Goal: Transaction & Acquisition: Book appointment/travel/reservation

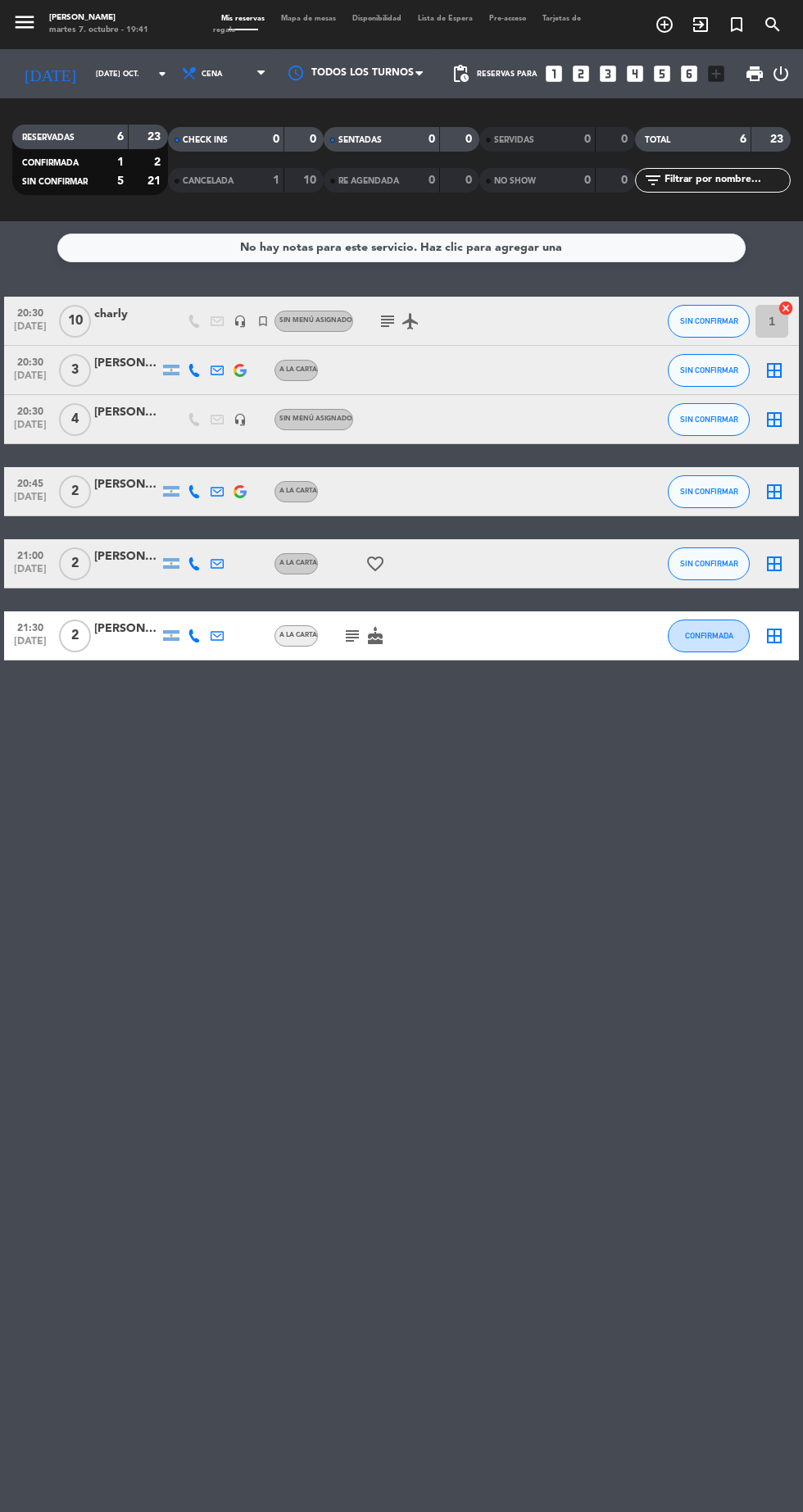
click at [580, 80] on icon "looks_two" at bounding box center [580, 73] width 21 height 21
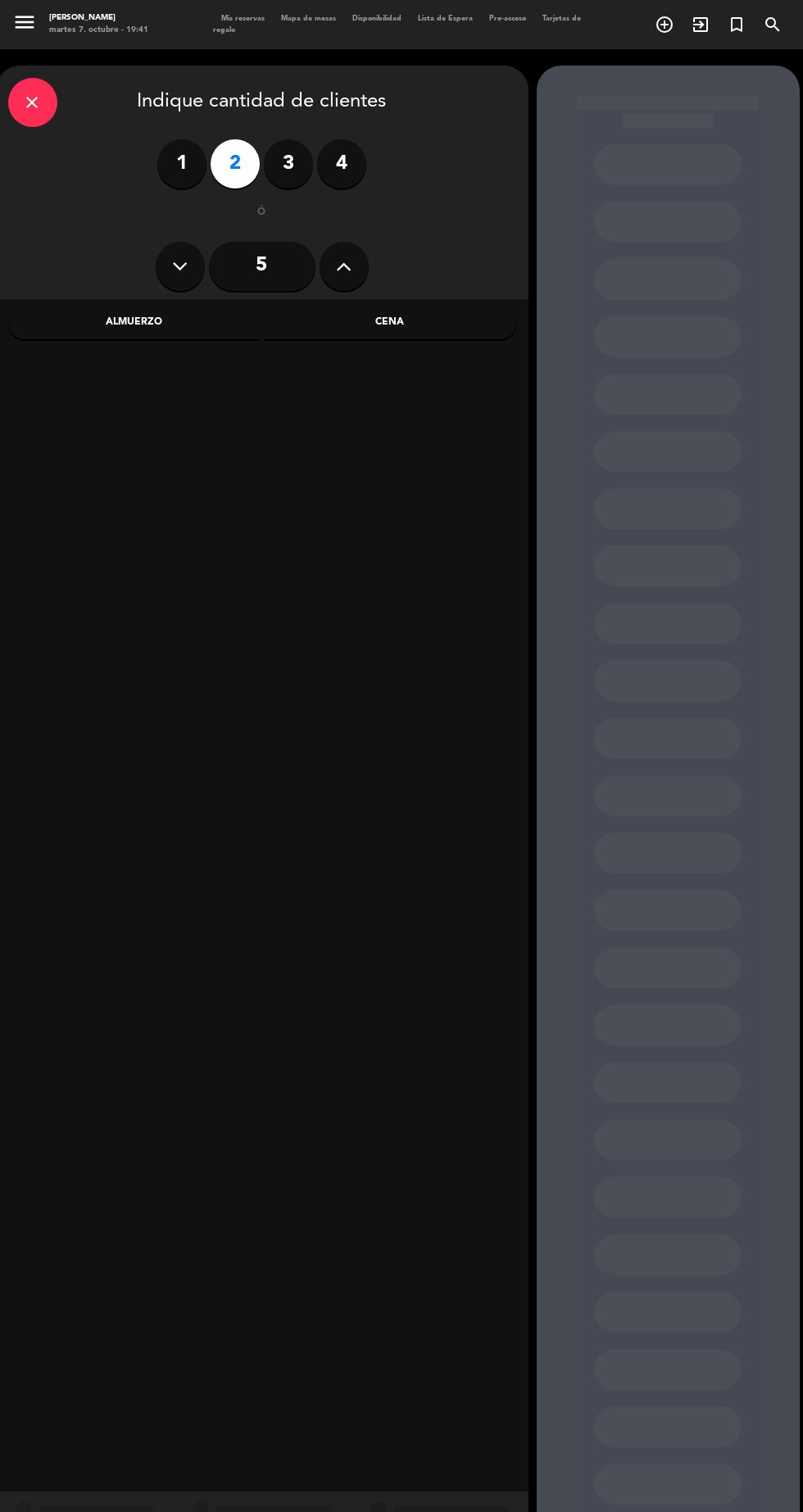
click at [447, 335] on div "Cena" at bounding box center [389, 323] width 252 height 33
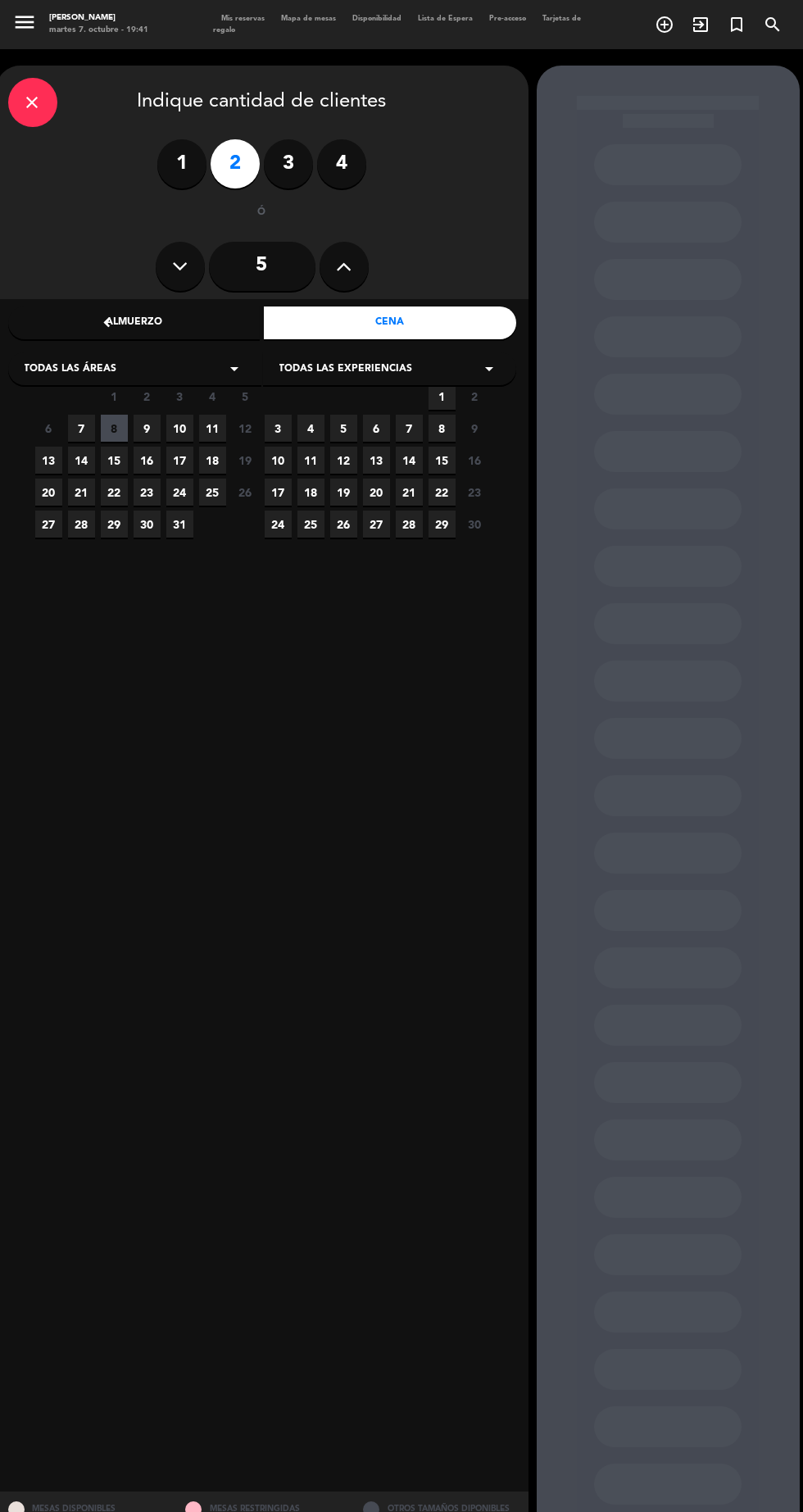
click at [81, 429] on span "7" at bounding box center [81, 428] width 27 height 27
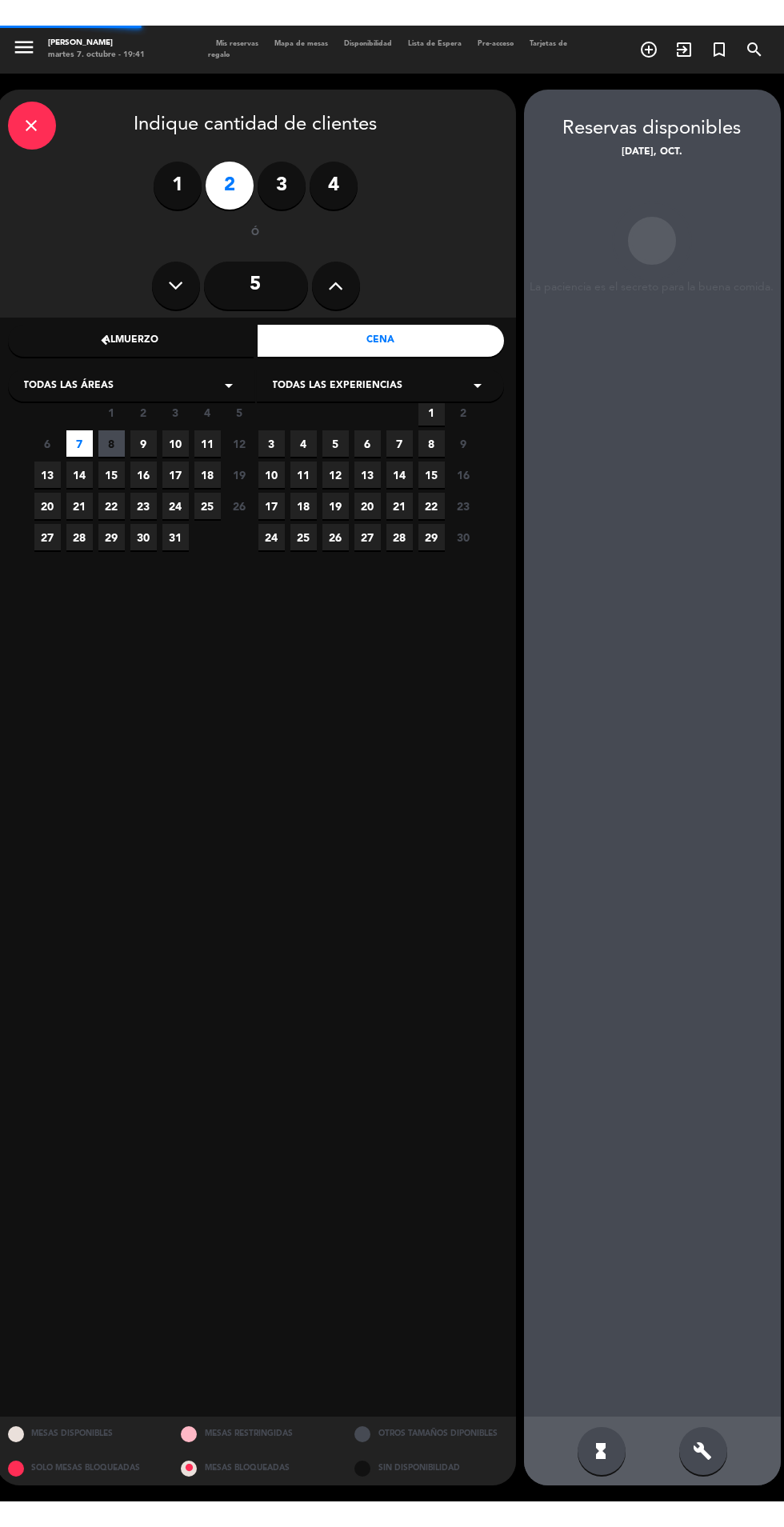
scroll to position [64, 0]
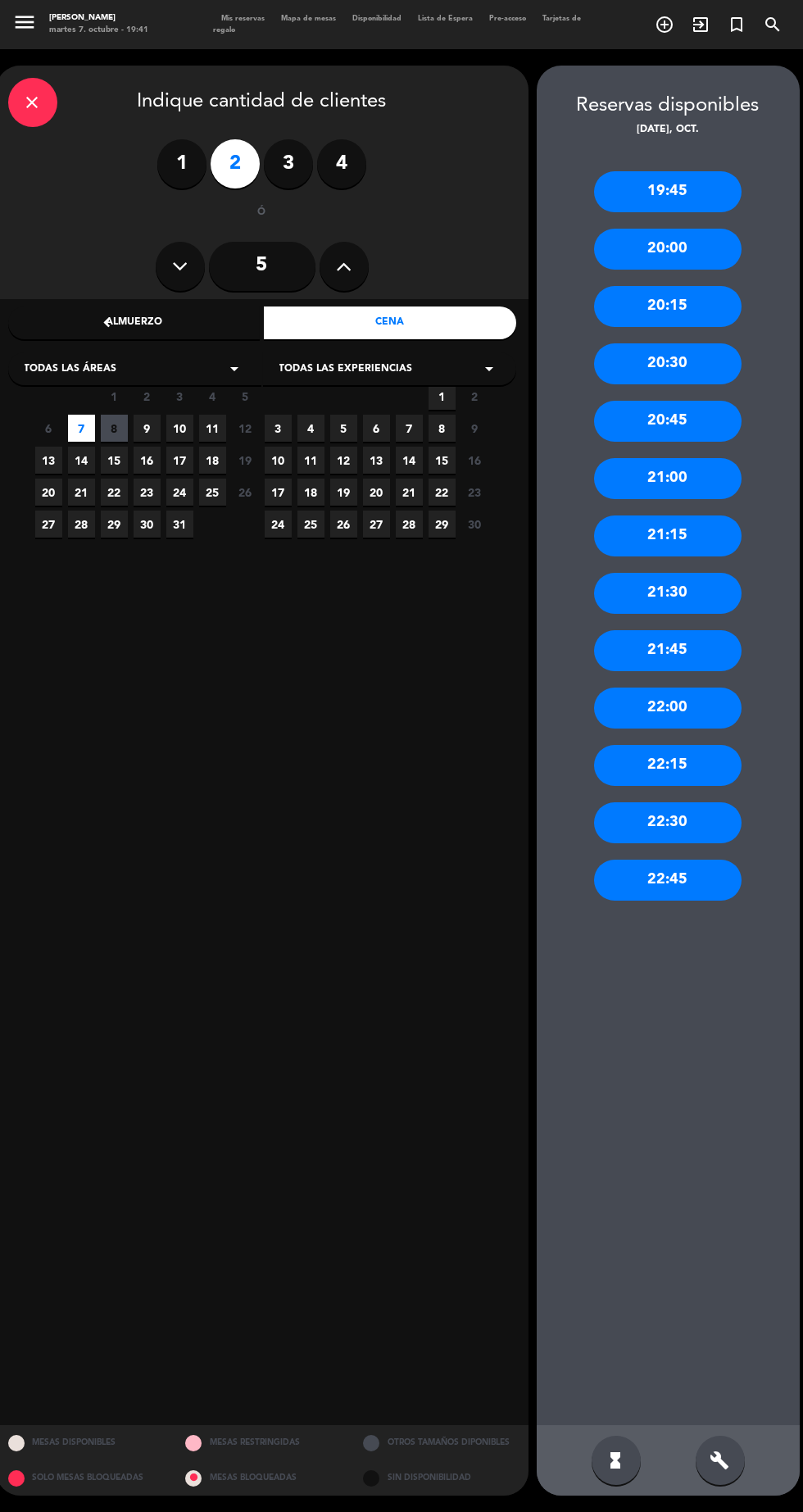
click at [709, 458] on div "21:00" at bounding box center [667, 479] width 148 height 41
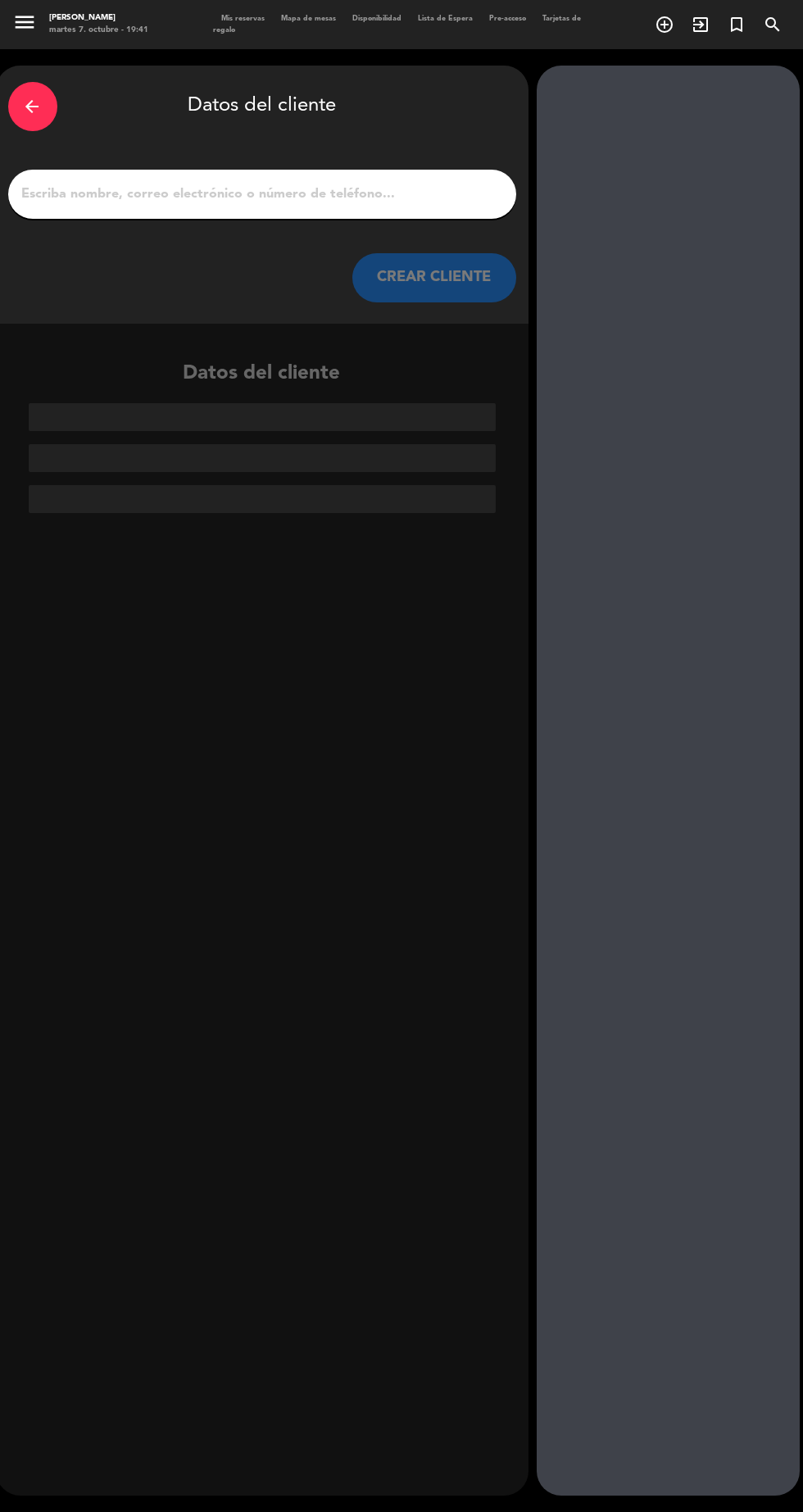
click at [484, 183] on input "1" at bounding box center [262, 194] width 483 height 23
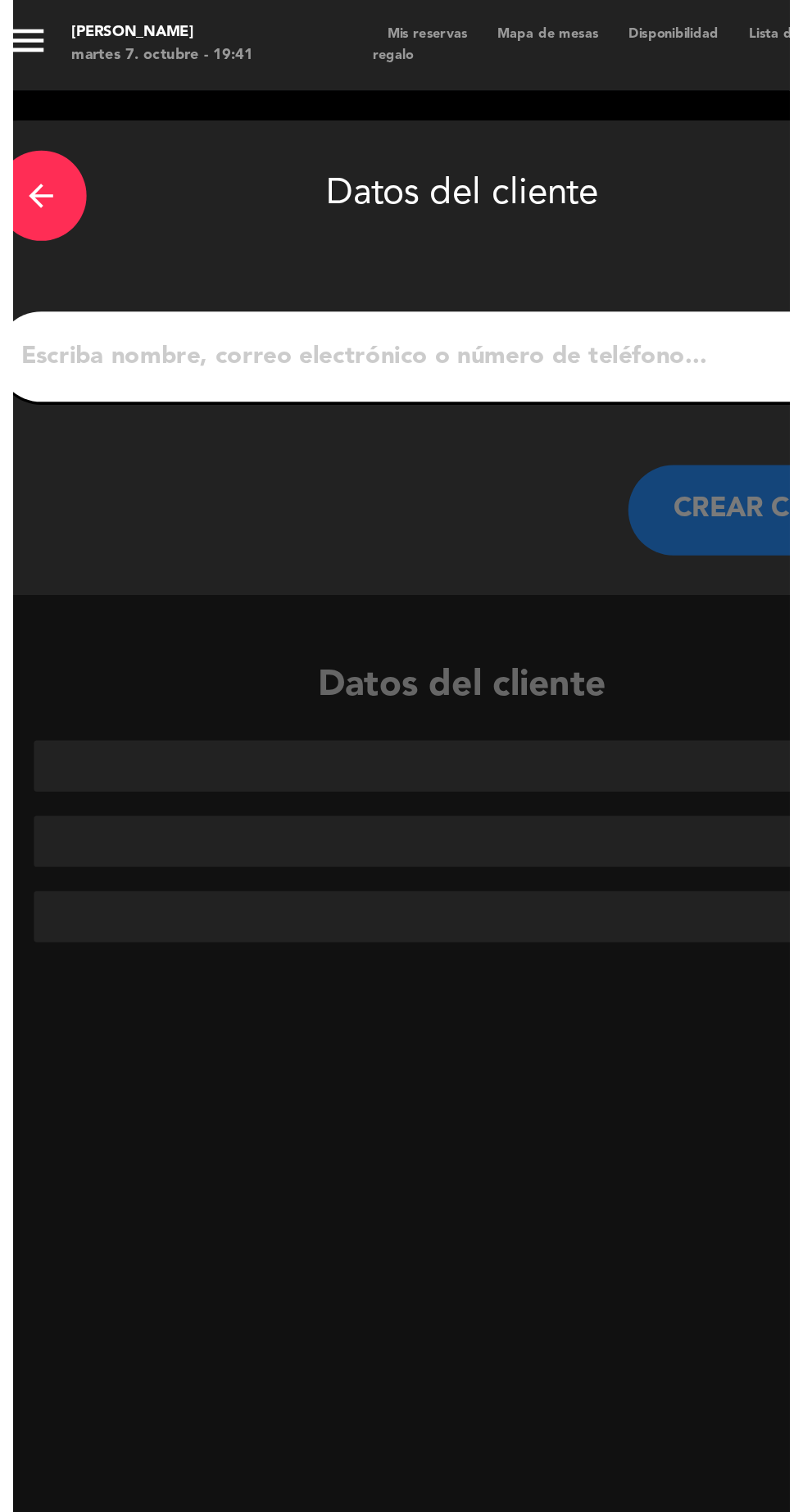
scroll to position [0, 0]
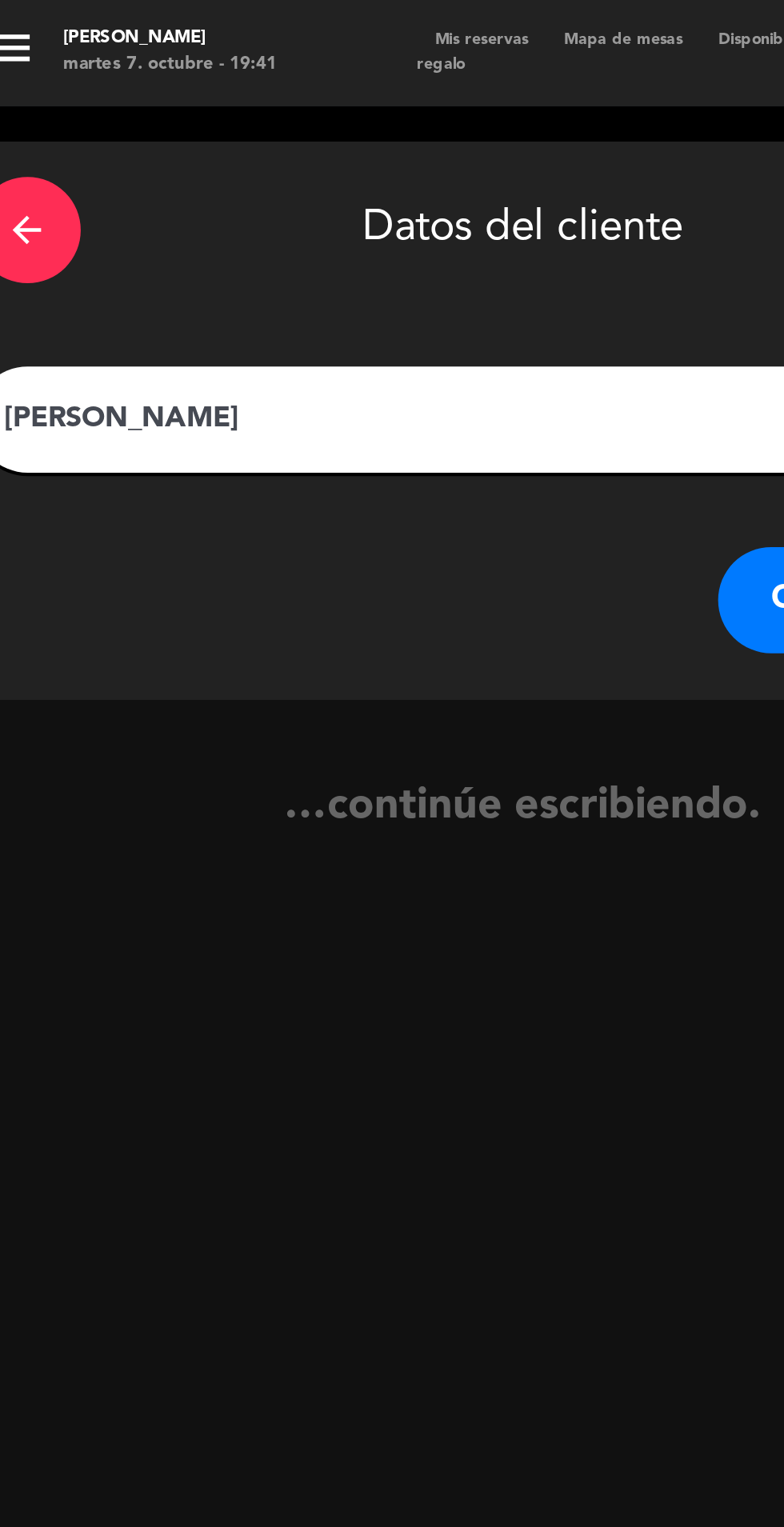
type input "[PERSON_NAME]"
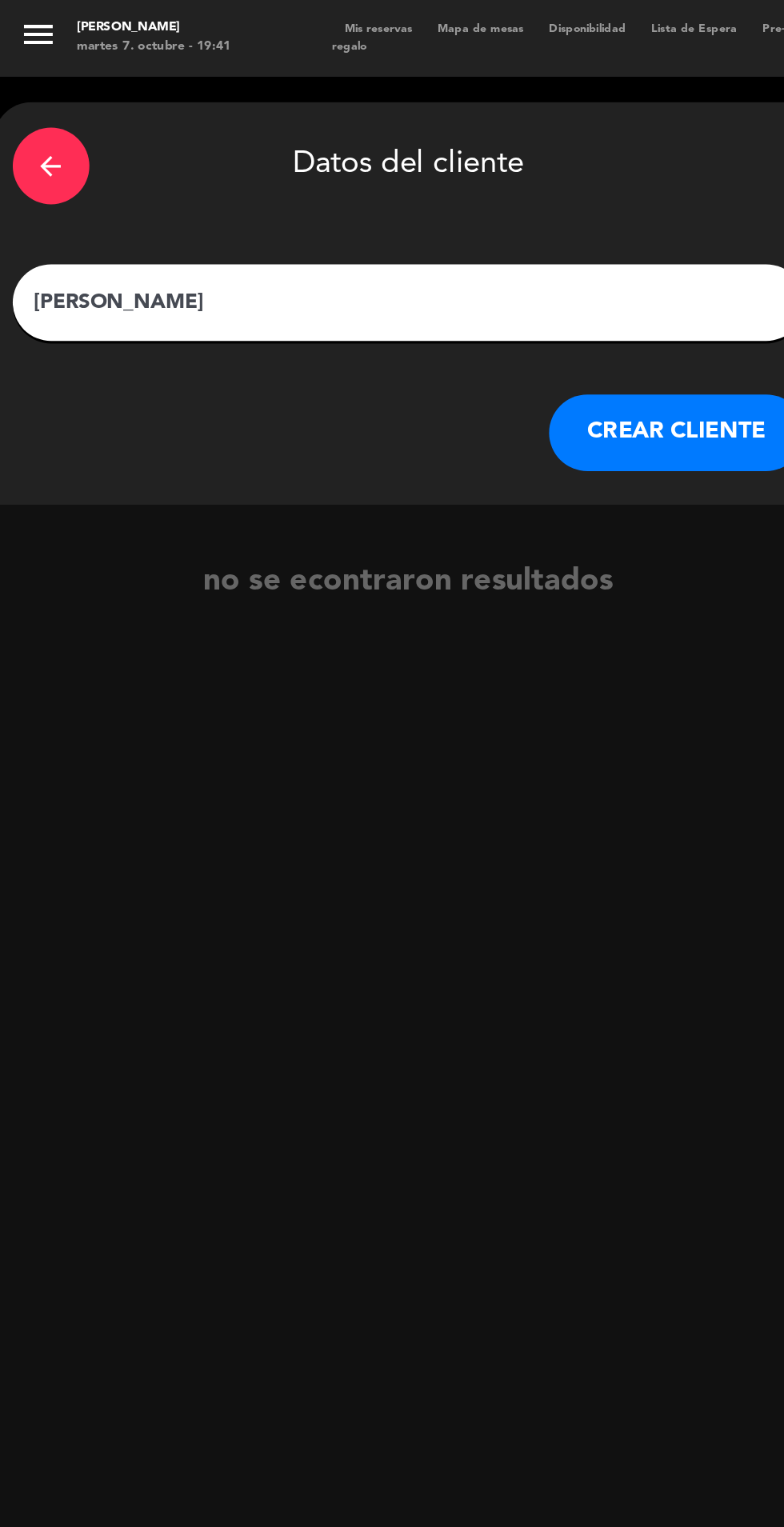
click at [451, 266] on button "CREAR CLIENTE" at bounding box center [424, 271] width 160 height 48
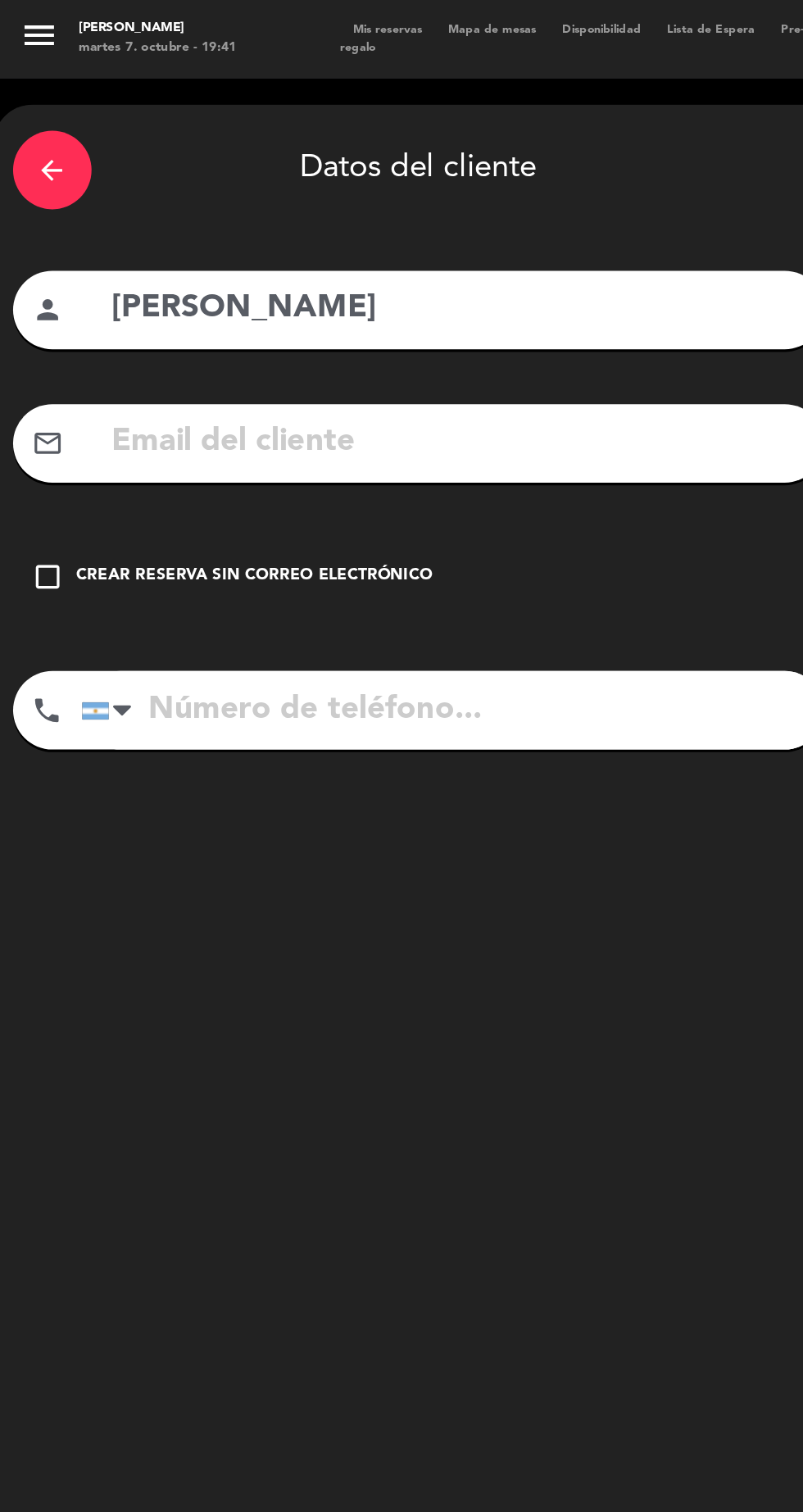
click at [164, 361] on div "Crear reserva sin correo electrónico" at bounding box center [160, 362] width 223 height 17
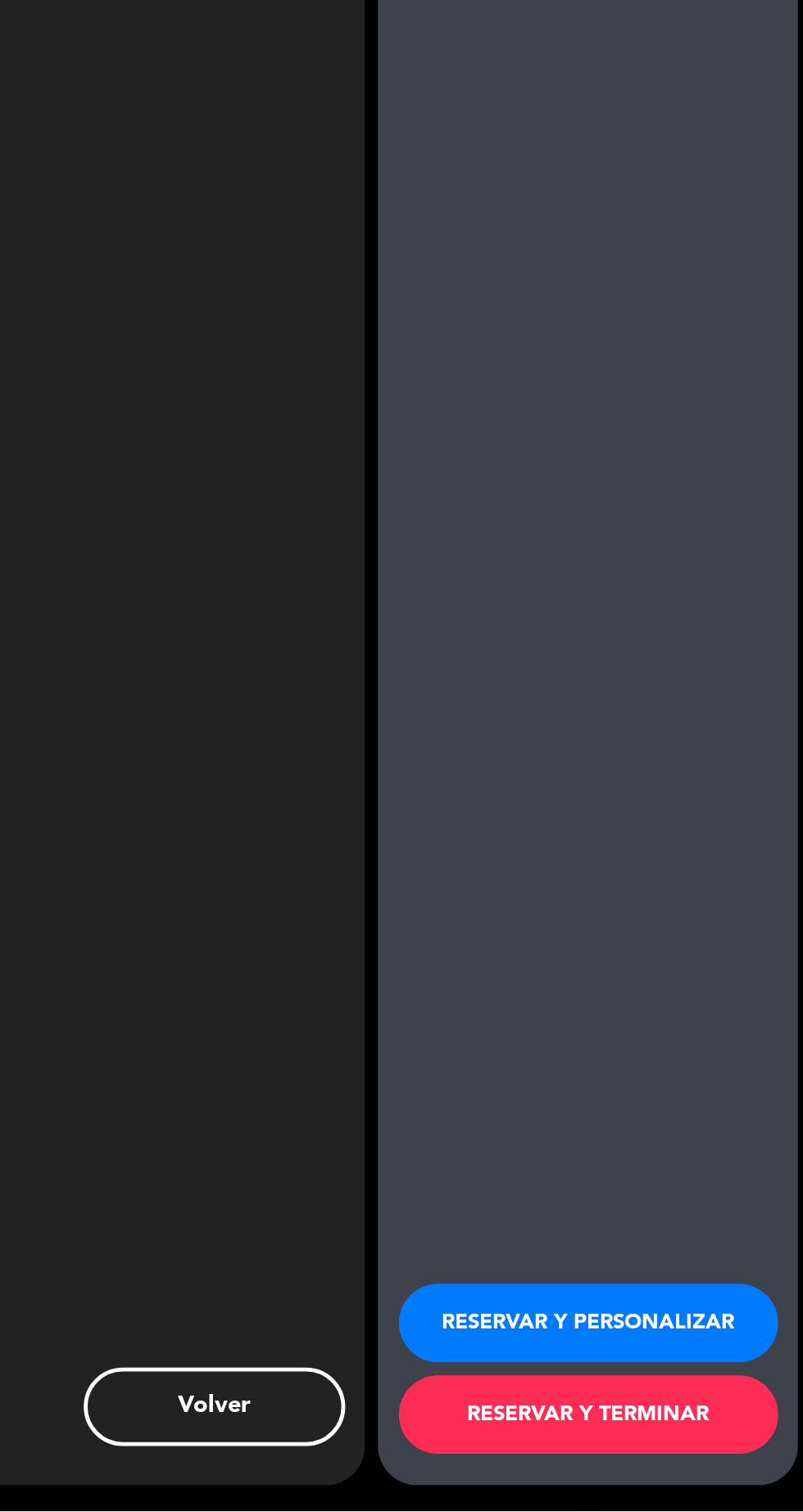
click at [741, 1419] on button "RESERVAR Y PERSONALIZAR" at bounding box center [668, 1394] width 238 height 49
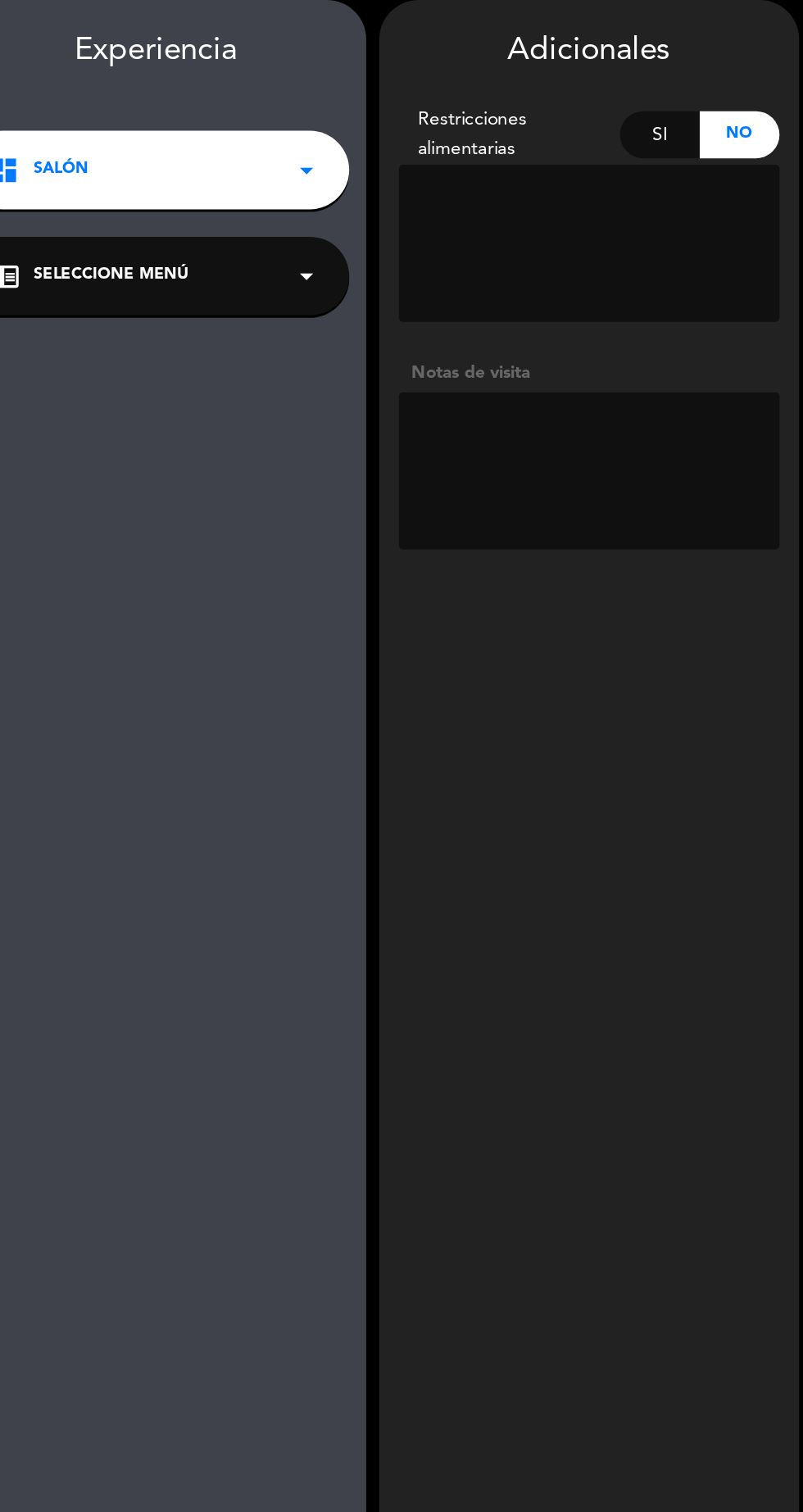
click at [678, 370] on textarea at bounding box center [668, 361] width 238 height 99
click at [732, 369] on textarea at bounding box center [668, 361] width 238 height 99
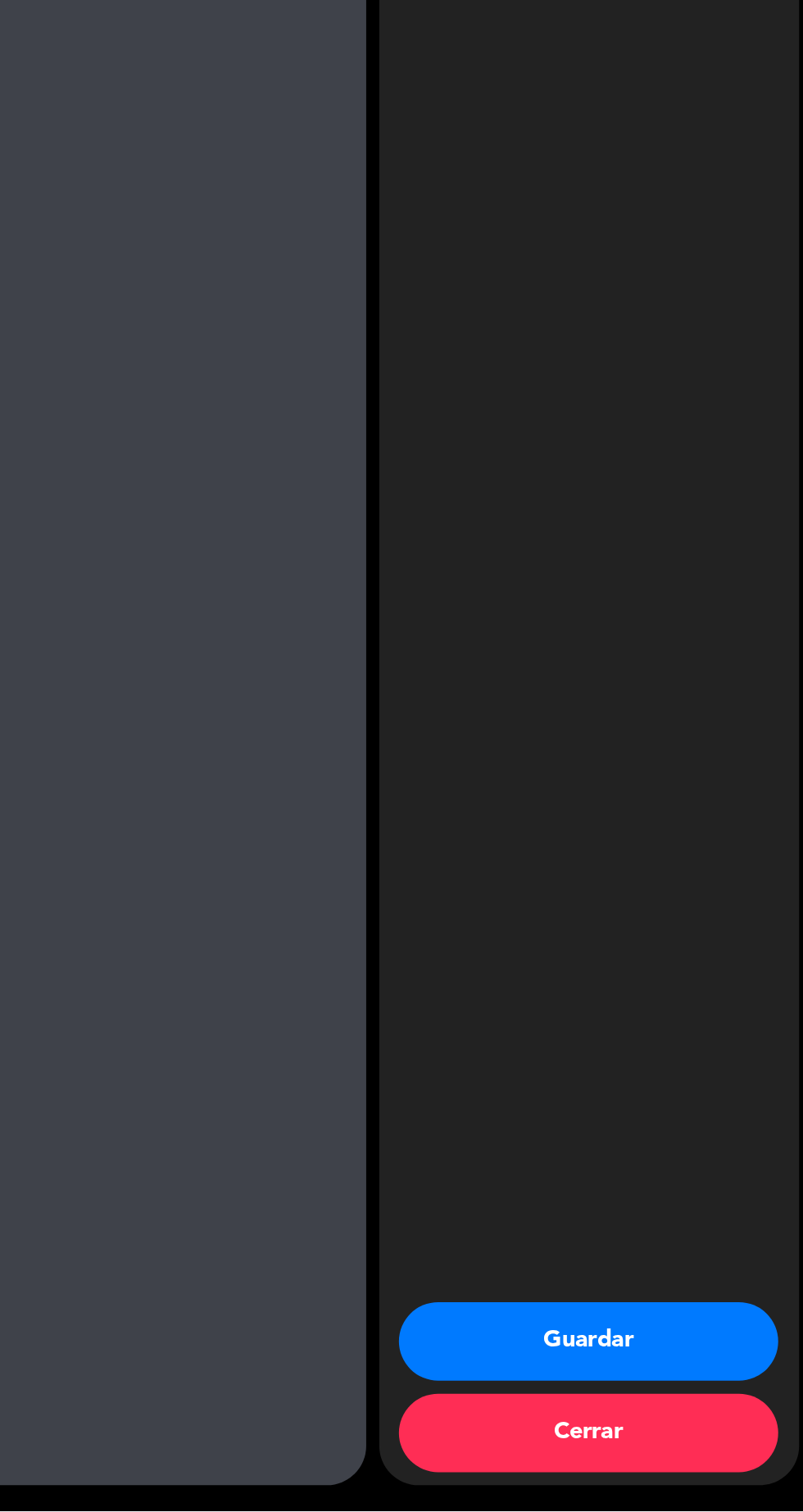
type textarea "Invitación total"
click at [720, 1419] on button "Guardar" at bounding box center [668, 1405] width 238 height 49
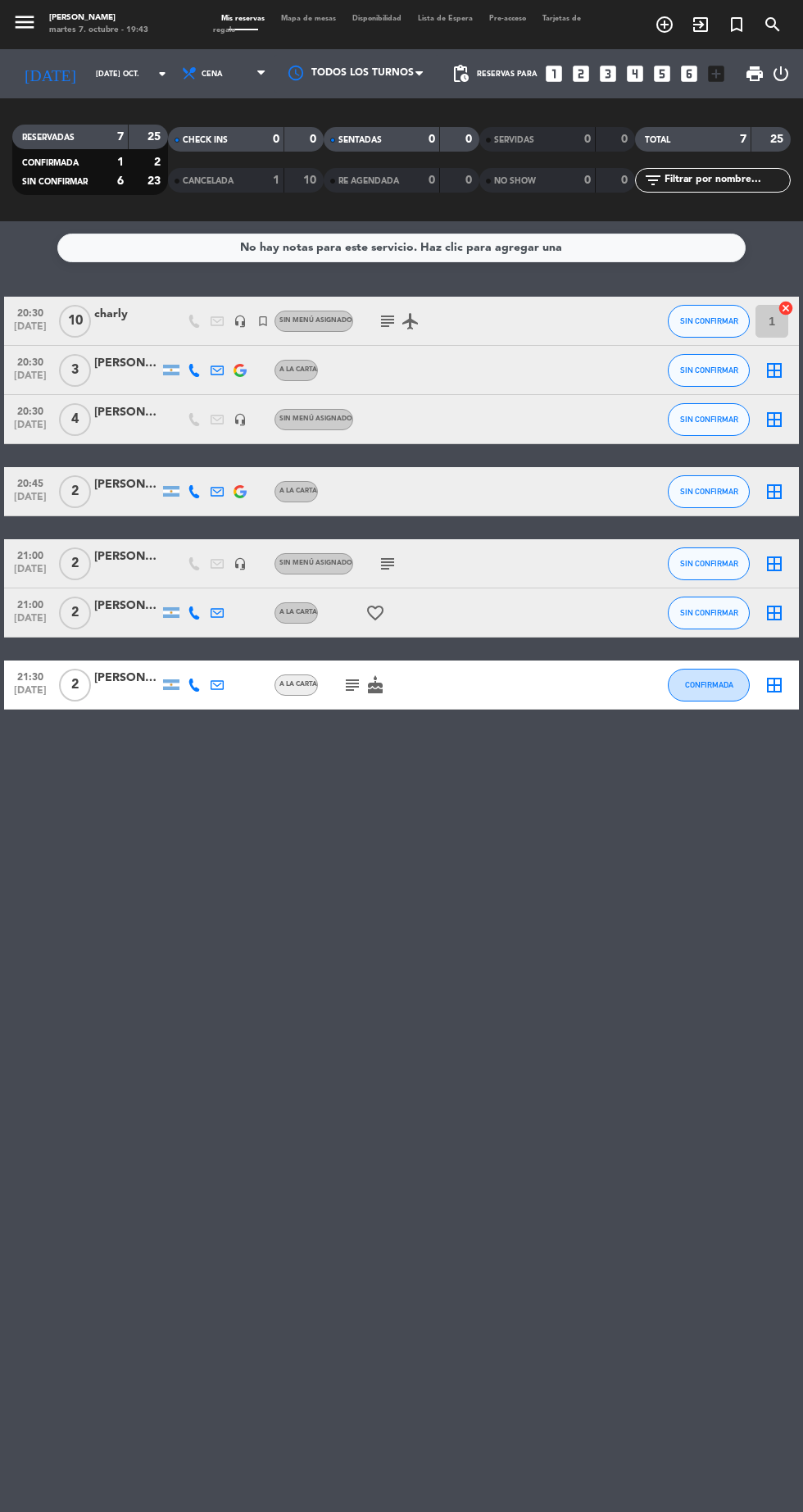
click at [688, 75] on icon "looks_6" at bounding box center [689, 73] width 21 height 21
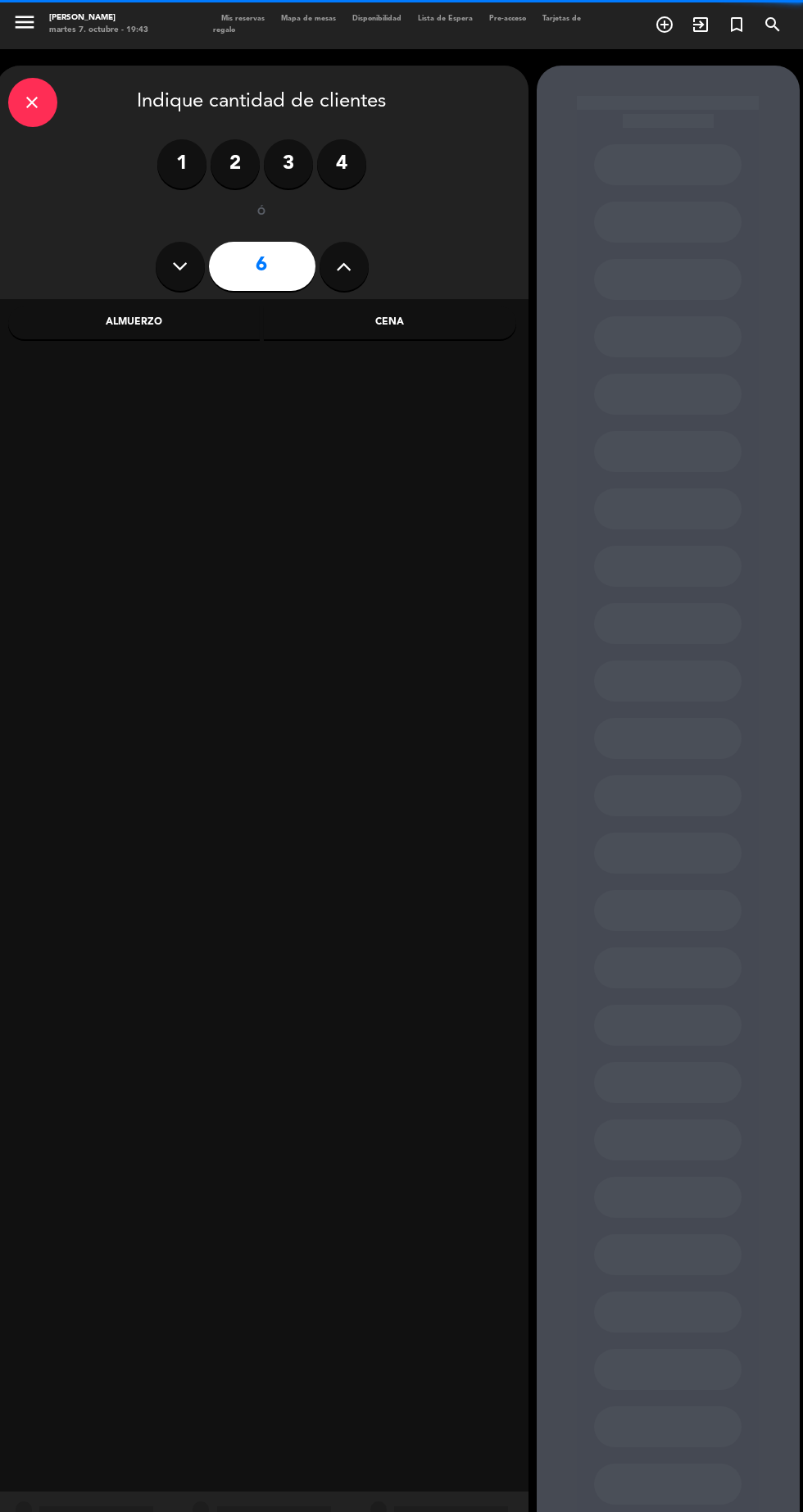
click at [348, 270] on icon at bounding box center [343, 266] width 16 height 24
click at [344, 266] on icon at bounding box center [343, 266] width 16 height 24
click at [363, 259] on button at bounding box center [344, 266] width 49 height 49
click at [361, 277] on button at bounding box center [344, 266] width 49 height 49
click at [343, 266] on icon at bounding box center [343, 266] width 16 height 24
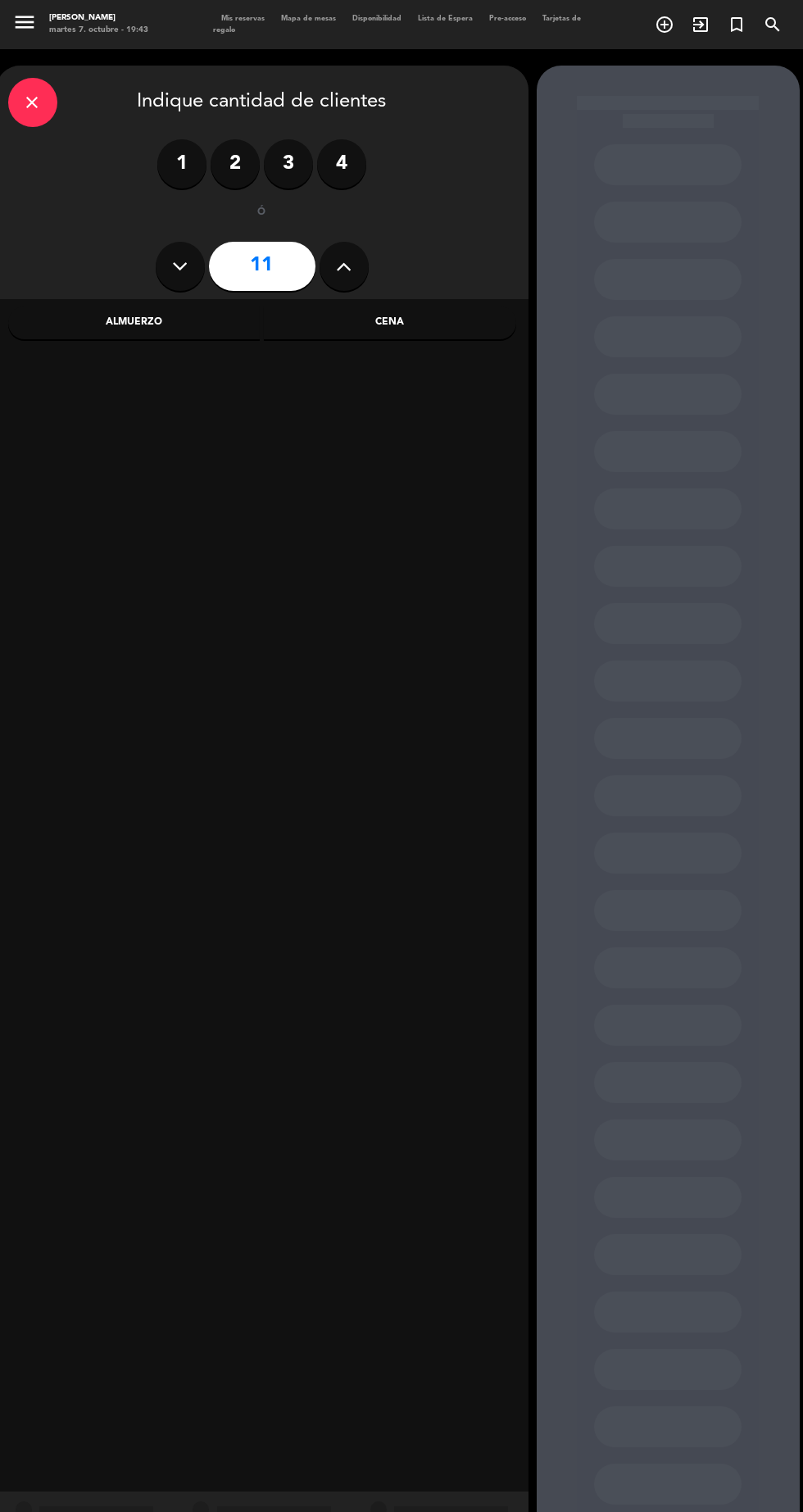
click at [359, 272] on button at bounding box center [344, 266] width 49 height 49
click at [355, 280] on button at bounding box center [344, 266] width 49 height 49
click at [361, 273] on button at bounding box center [344, 266] width 49 height 49
click at [366, 255] on div "14" at bounding box center [262, 267] width 507 height 58
click at [343, 268] on icon at bounding box center [343, 266] width 16 height 24
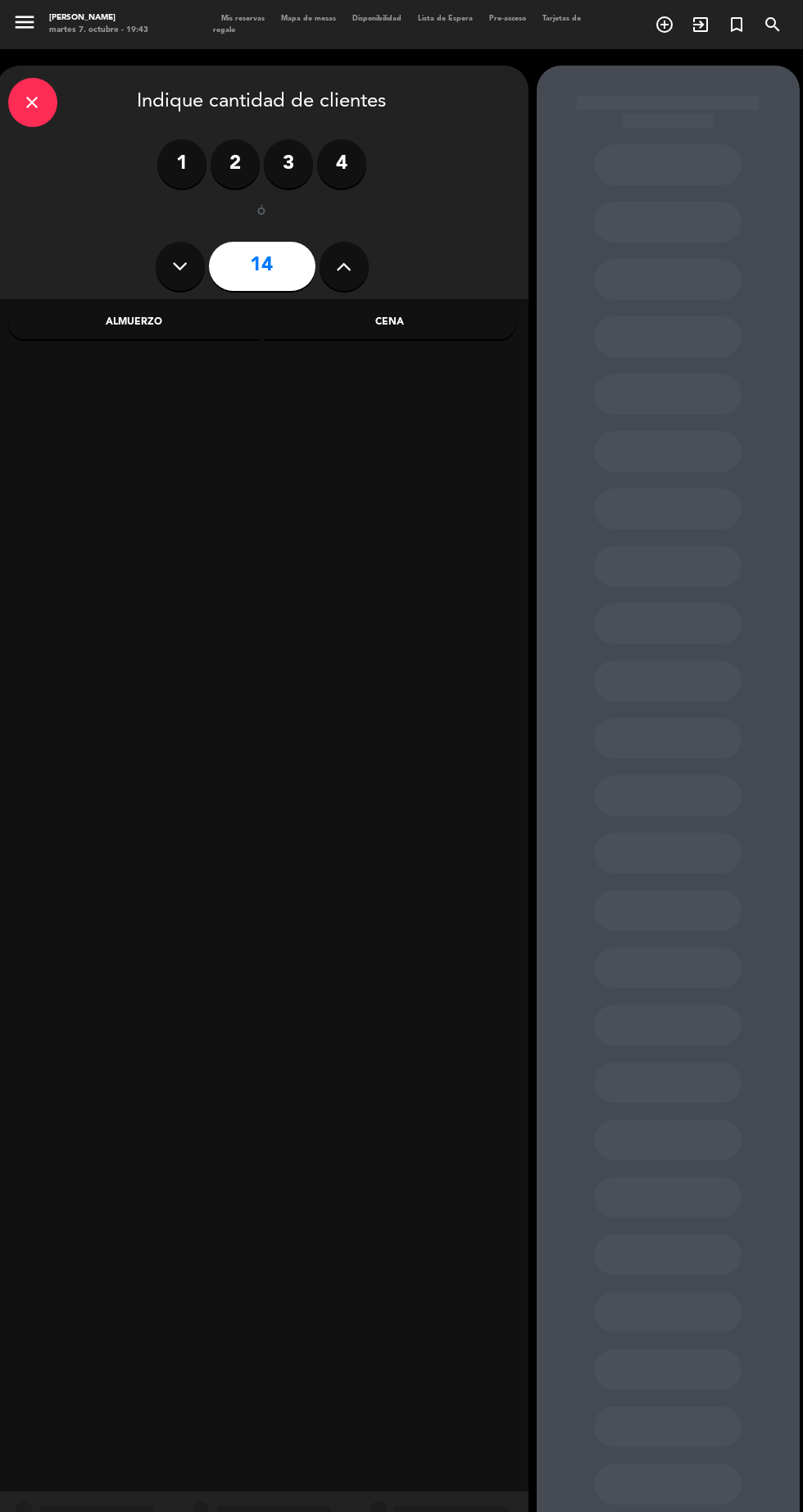
type input "15"
click at [425, 321] on div "Cena" at bounding box center [389, 323] width 252 height 33
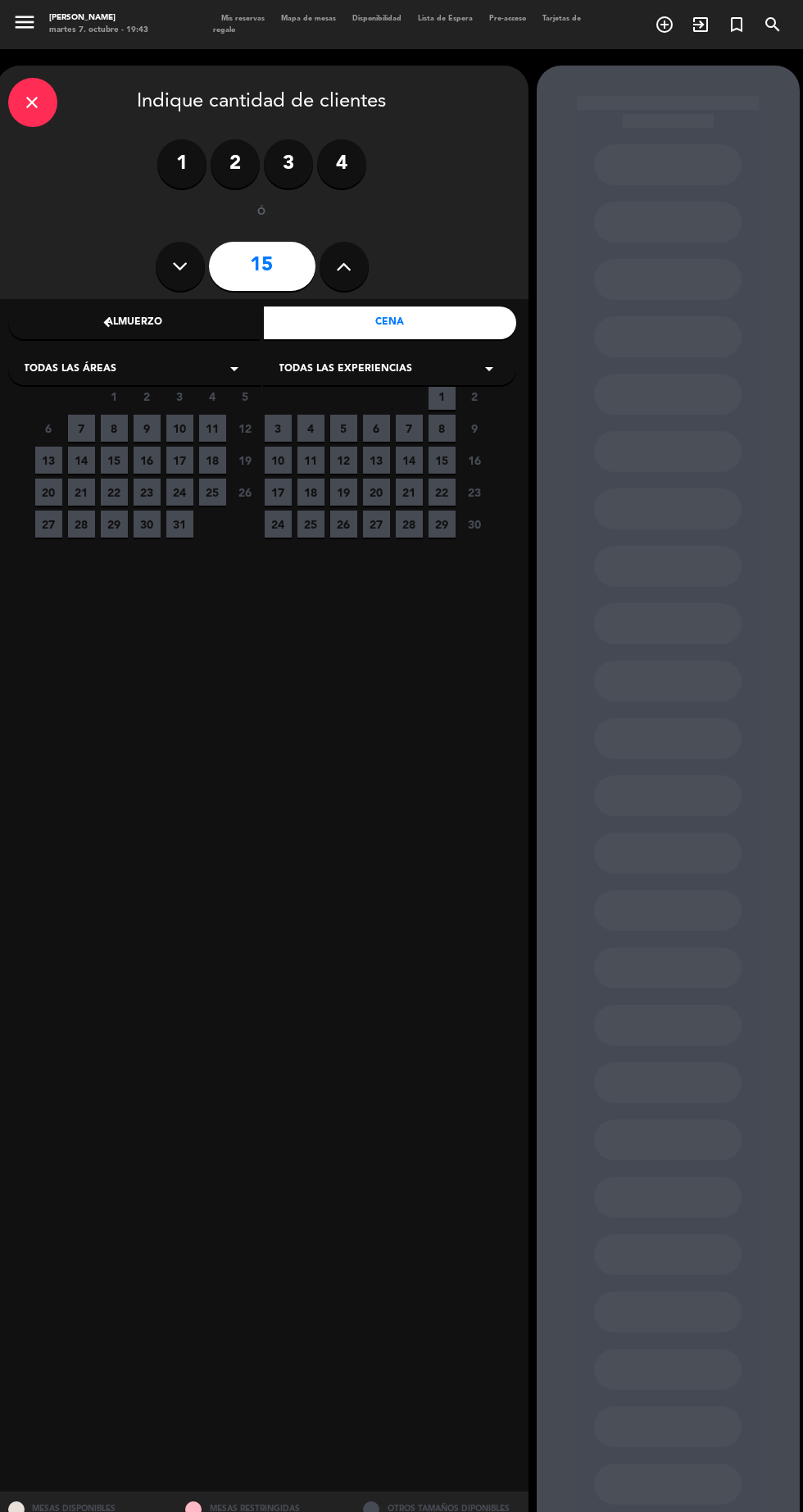
click at [147, 429] on span "9" at bounding box center [147, 428] width 27 height 27
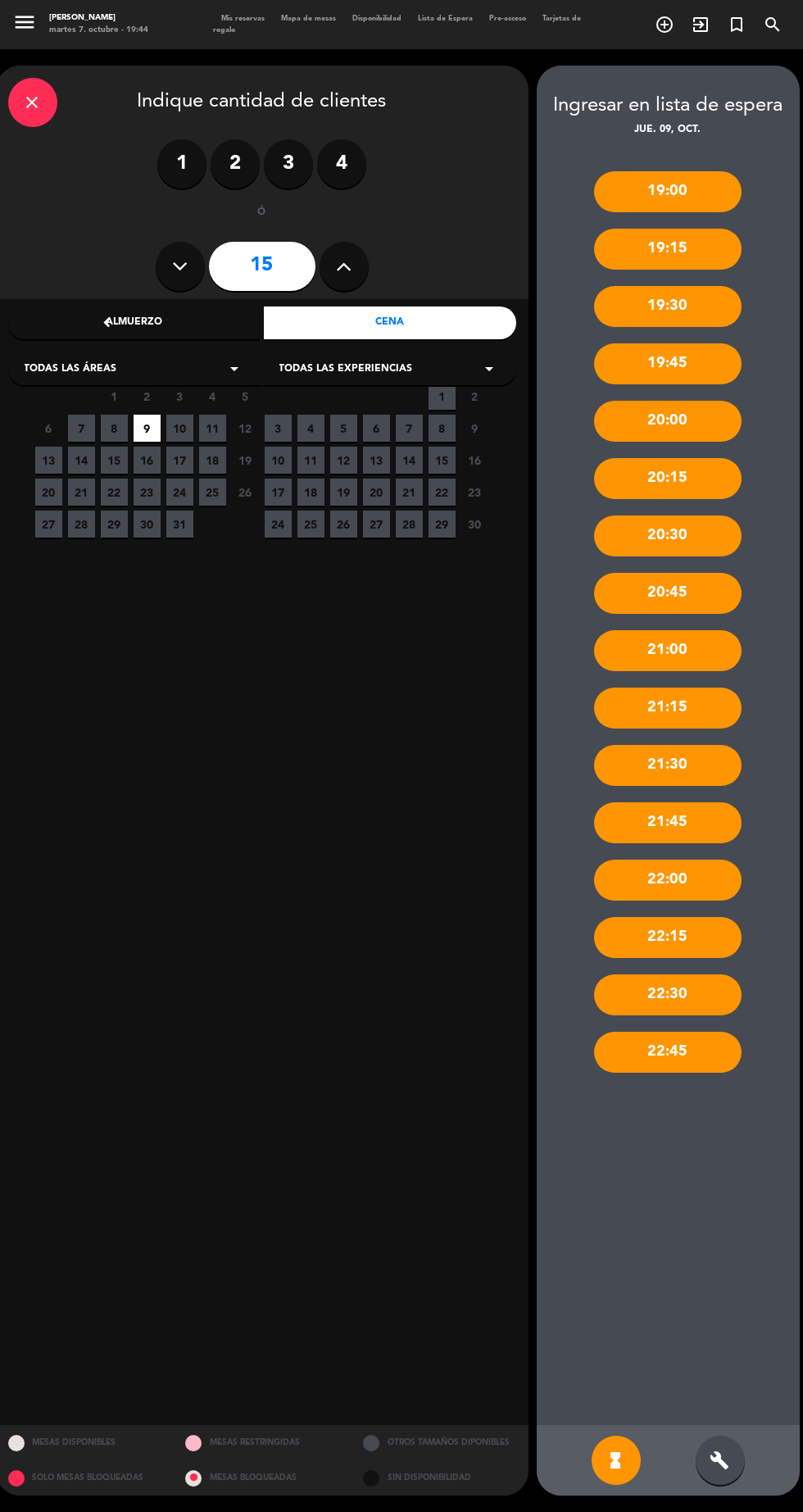
scroll to position [106, 0]
click at [726, 1476] on div "build" at bounding box center [719, 1460] width 49 height 49
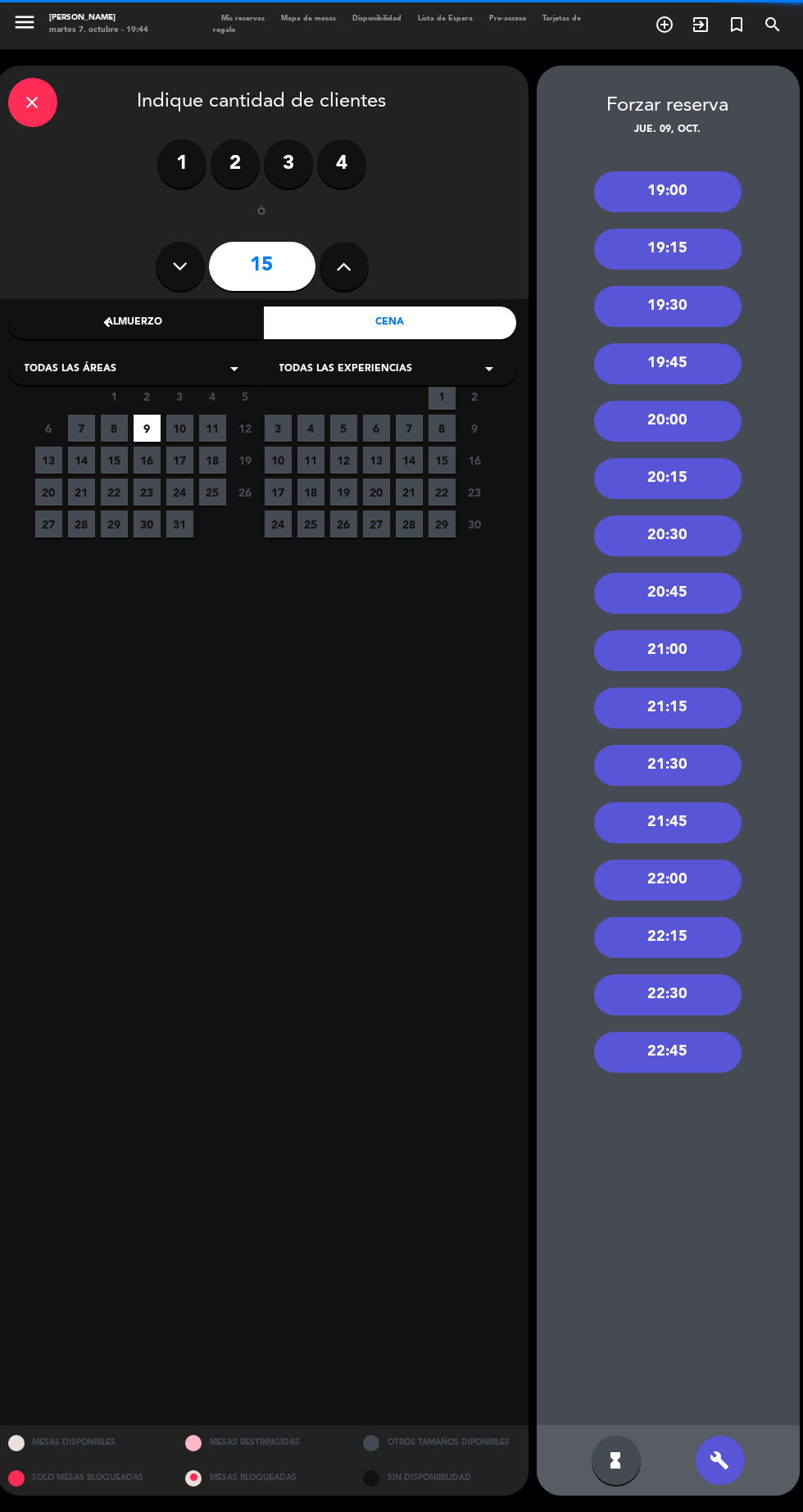
scroll to position [0, 0]
click at [704, 663] on div "21:00" at bounding box center [667, 651] width 148 height 41
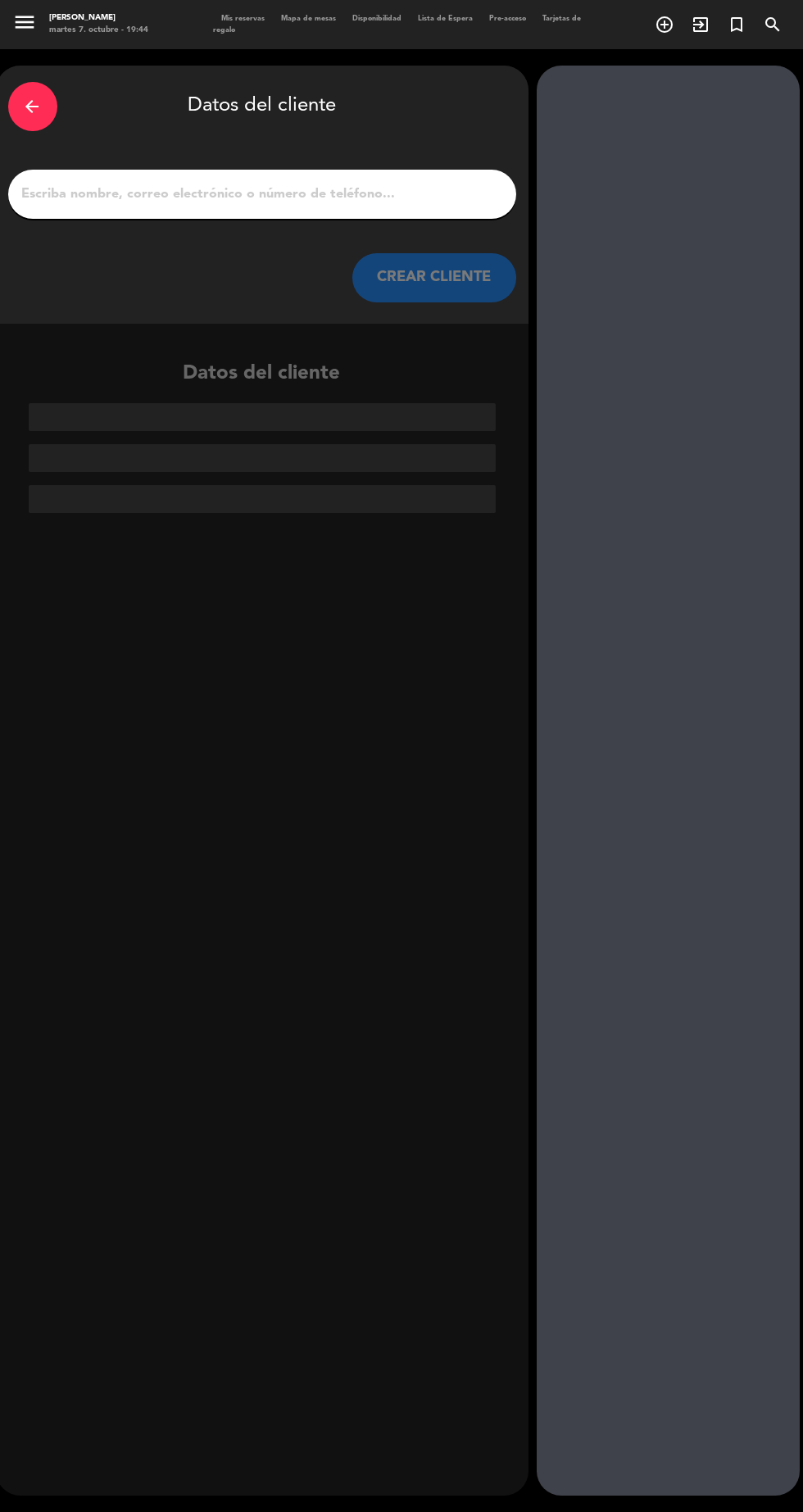
click at [406, 195] on input "1" at bounding box center [262, 194] width 483 height 23
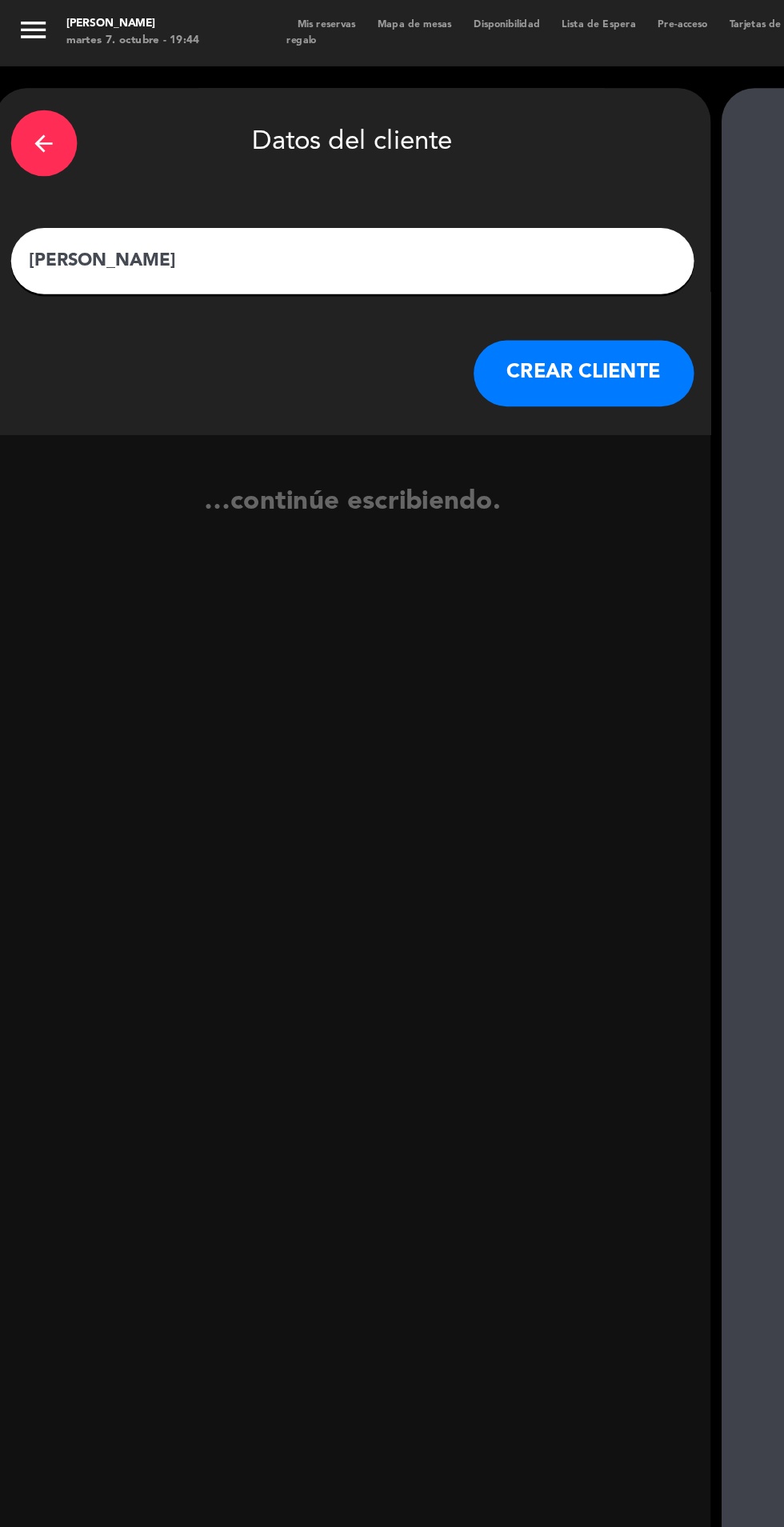
type input "[PERSON_NAME]"
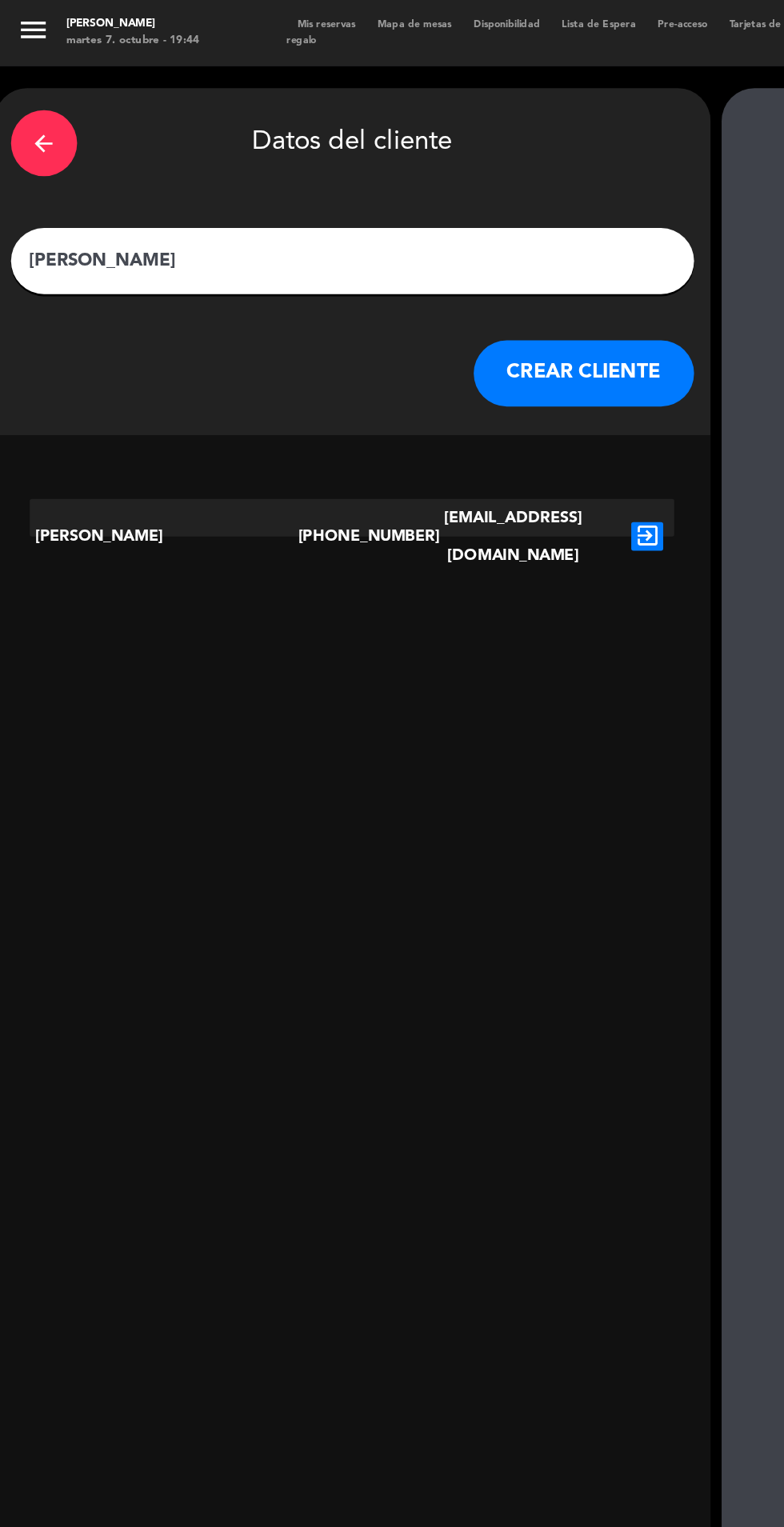
click at [437, 276] on button "CREAR CLIENTE" at bounding box center [424, 271] width 160 height 48
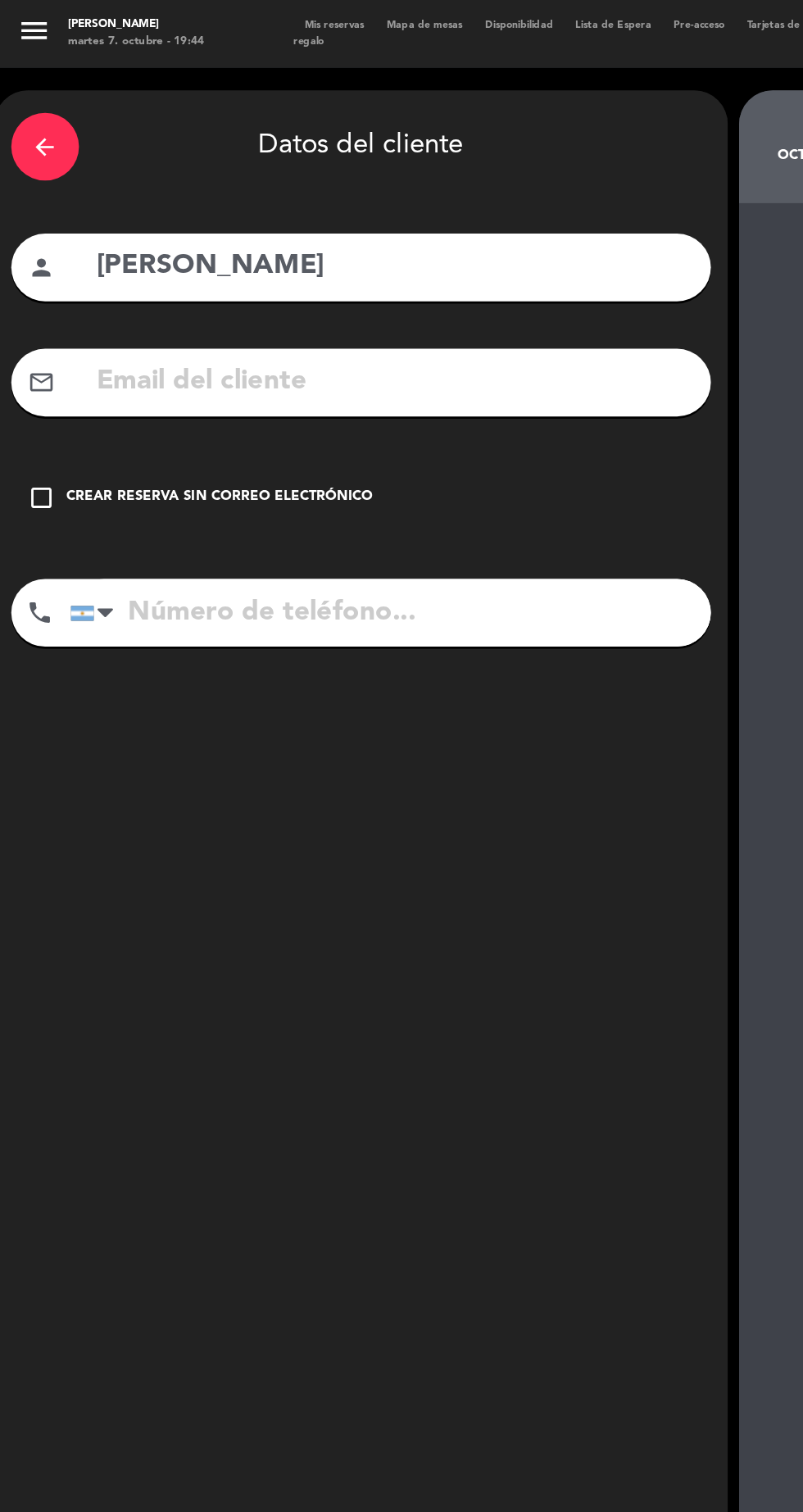
click at [200, 363] on div "Crear reserva sin correo electrónico" at bounding box center [160, 362] width 223 height 17
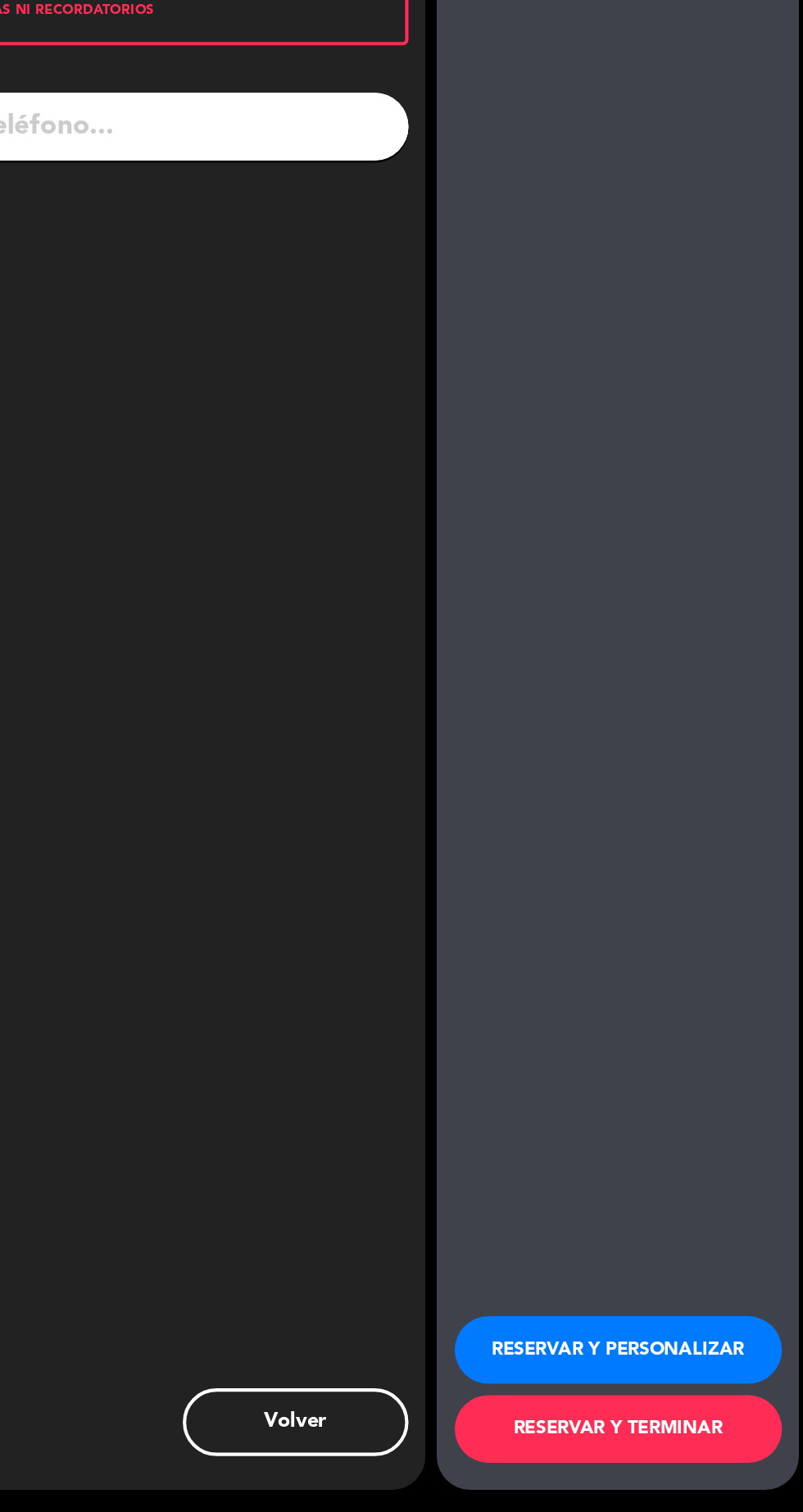
click at [736, 1419] on button "RESERVAR Y PERSONALIZAR" at bounding box center [668, 1394] width 238 height 49
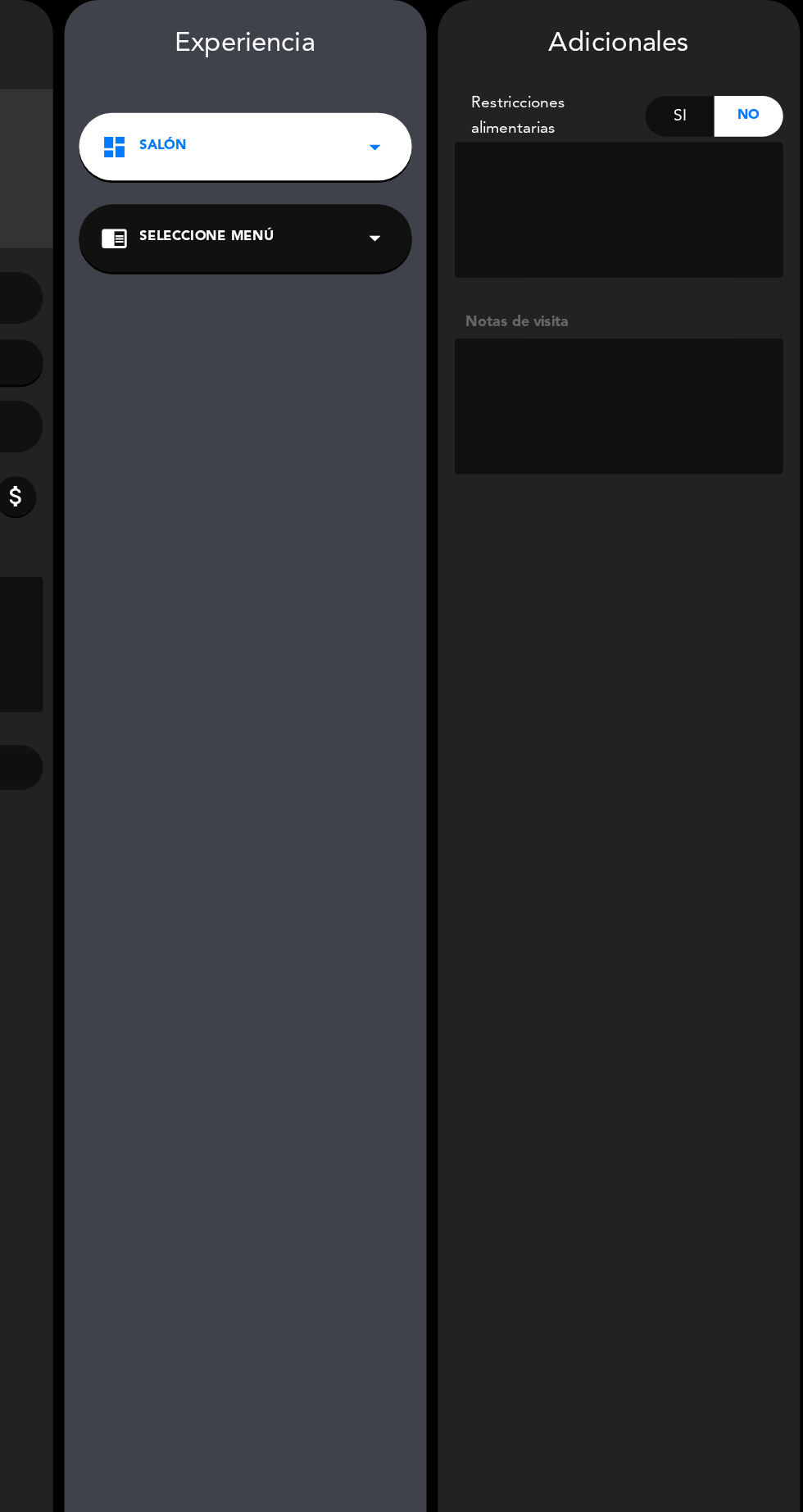
click at [680, 383] on textarea at bounding box center [668, 361] width 238 height 99
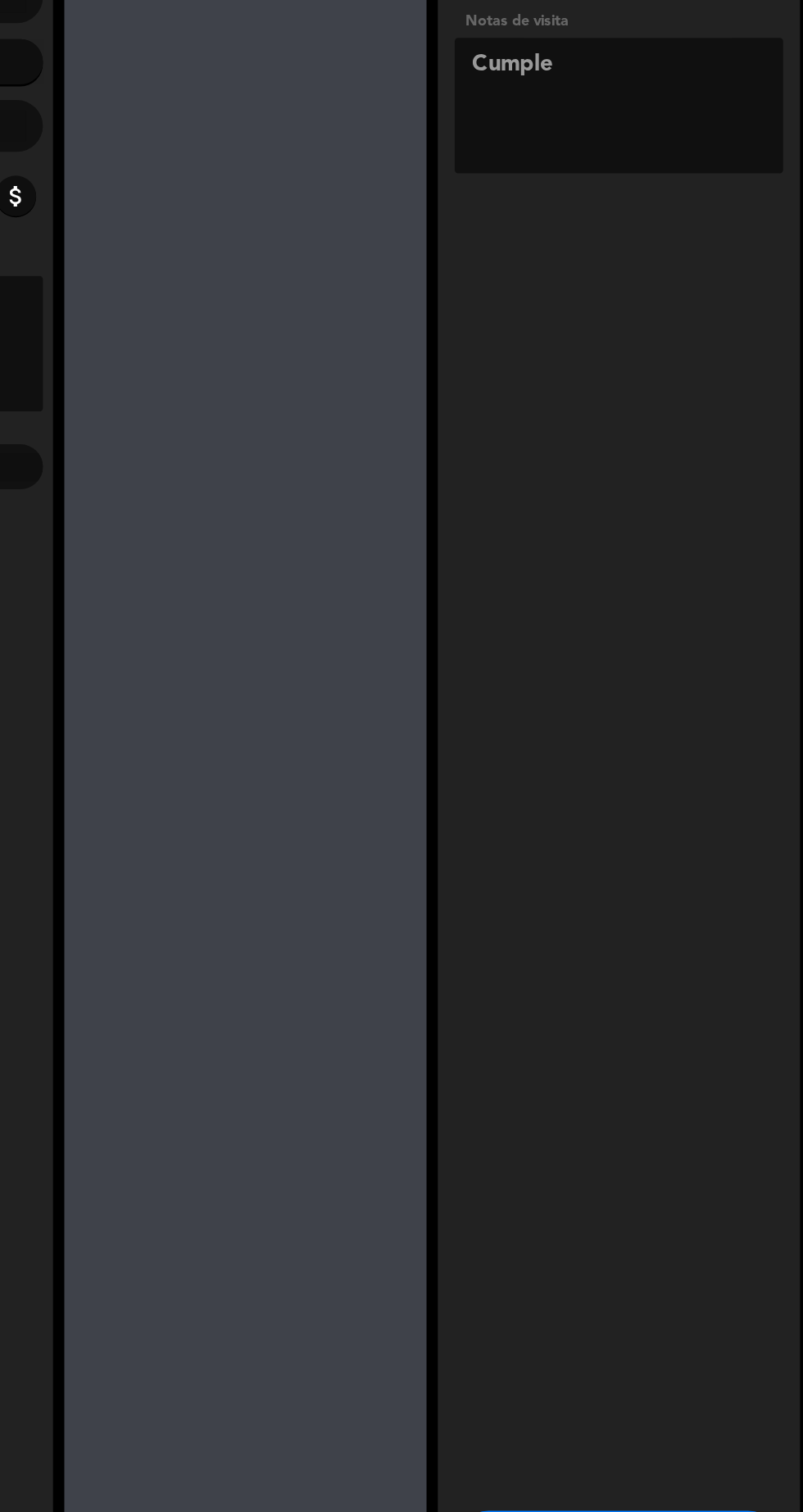
scroll to position [106, 0]
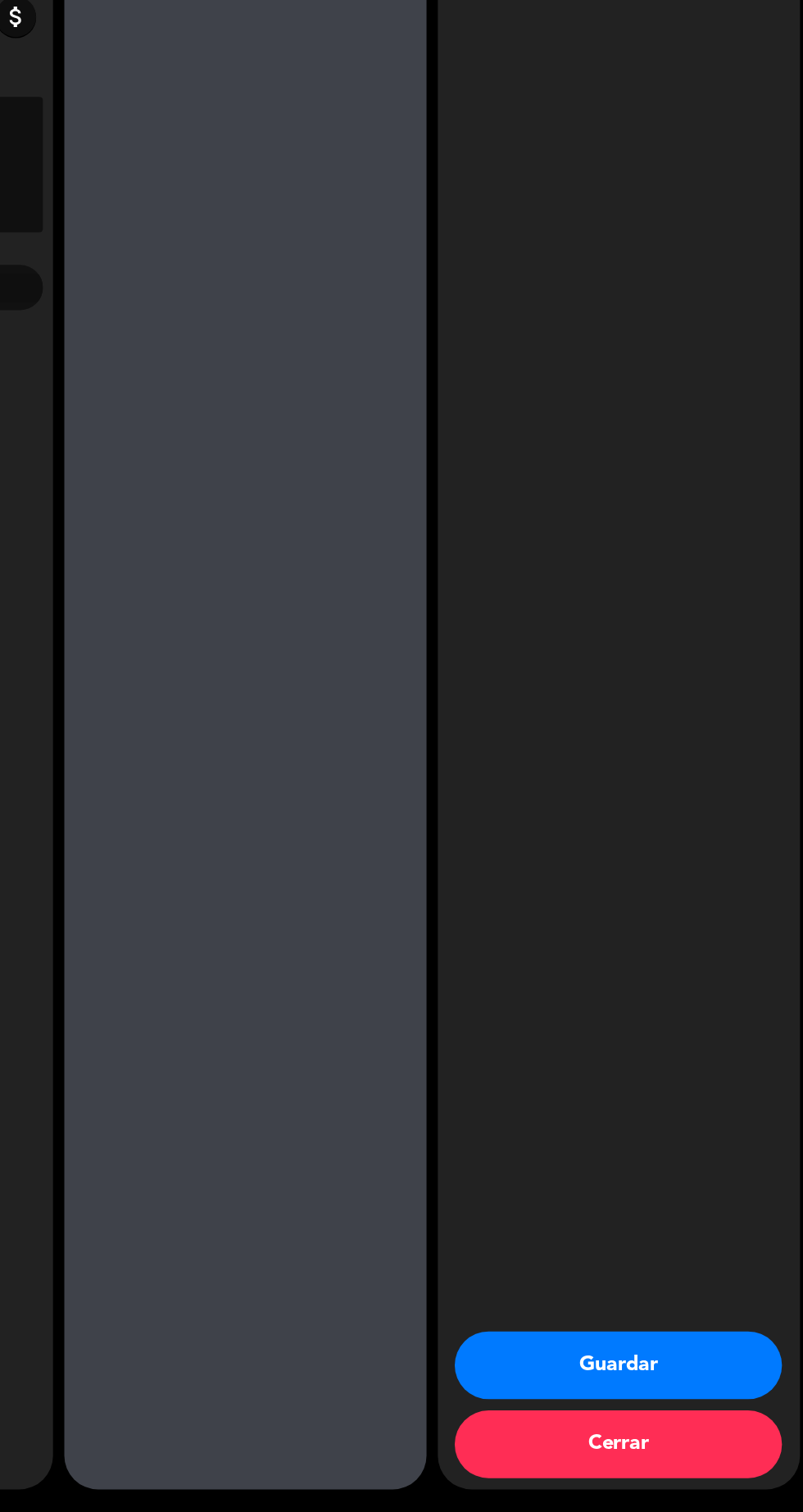
type textarea "Cumple"
click at [742, 1408] on button "Guardar" at bounding box center [668, 1405] width 238 height 49
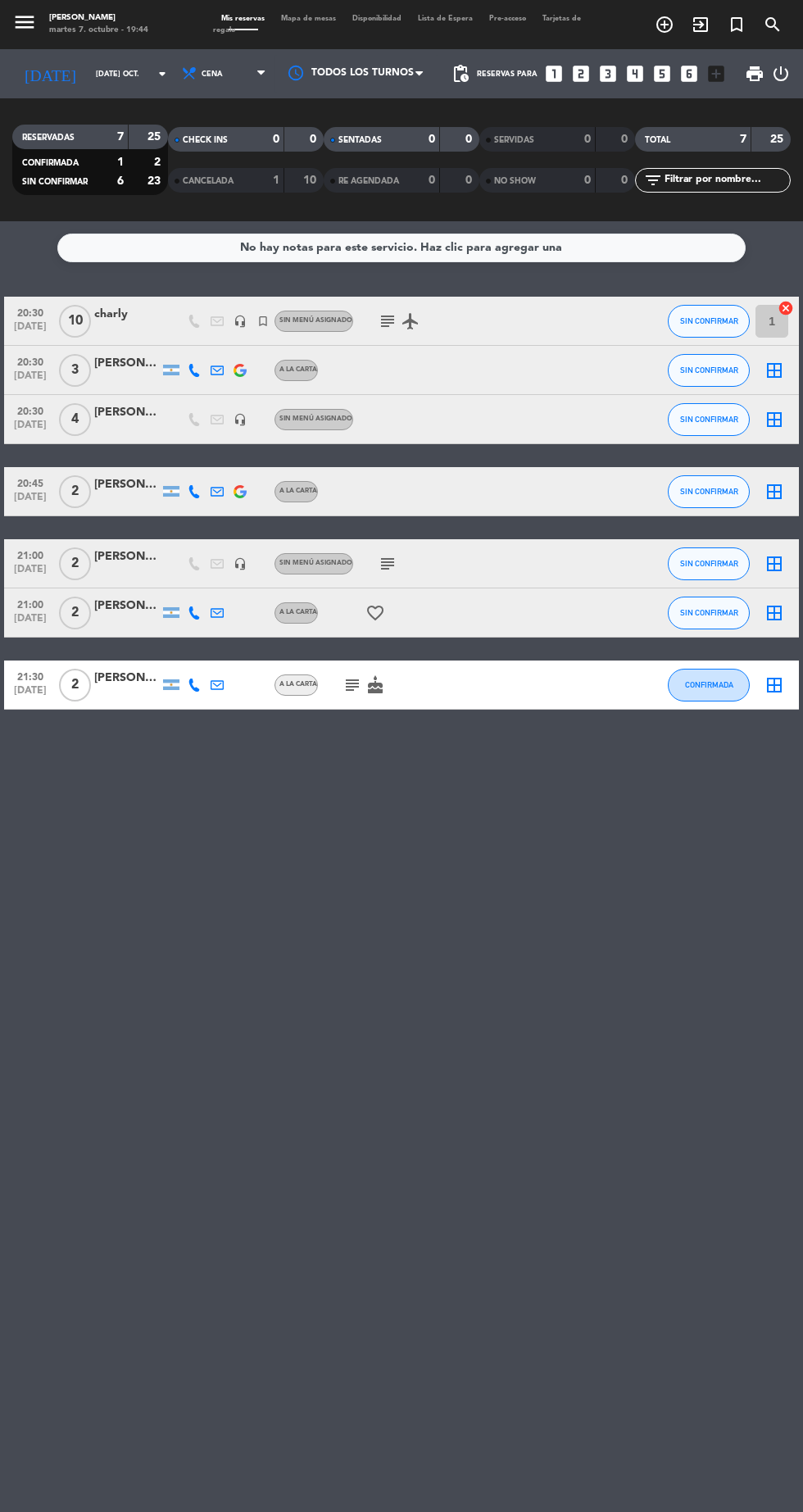
click at [634, 78] on icon "looks_4" at bounding box center [635, 73] width 21 height 21
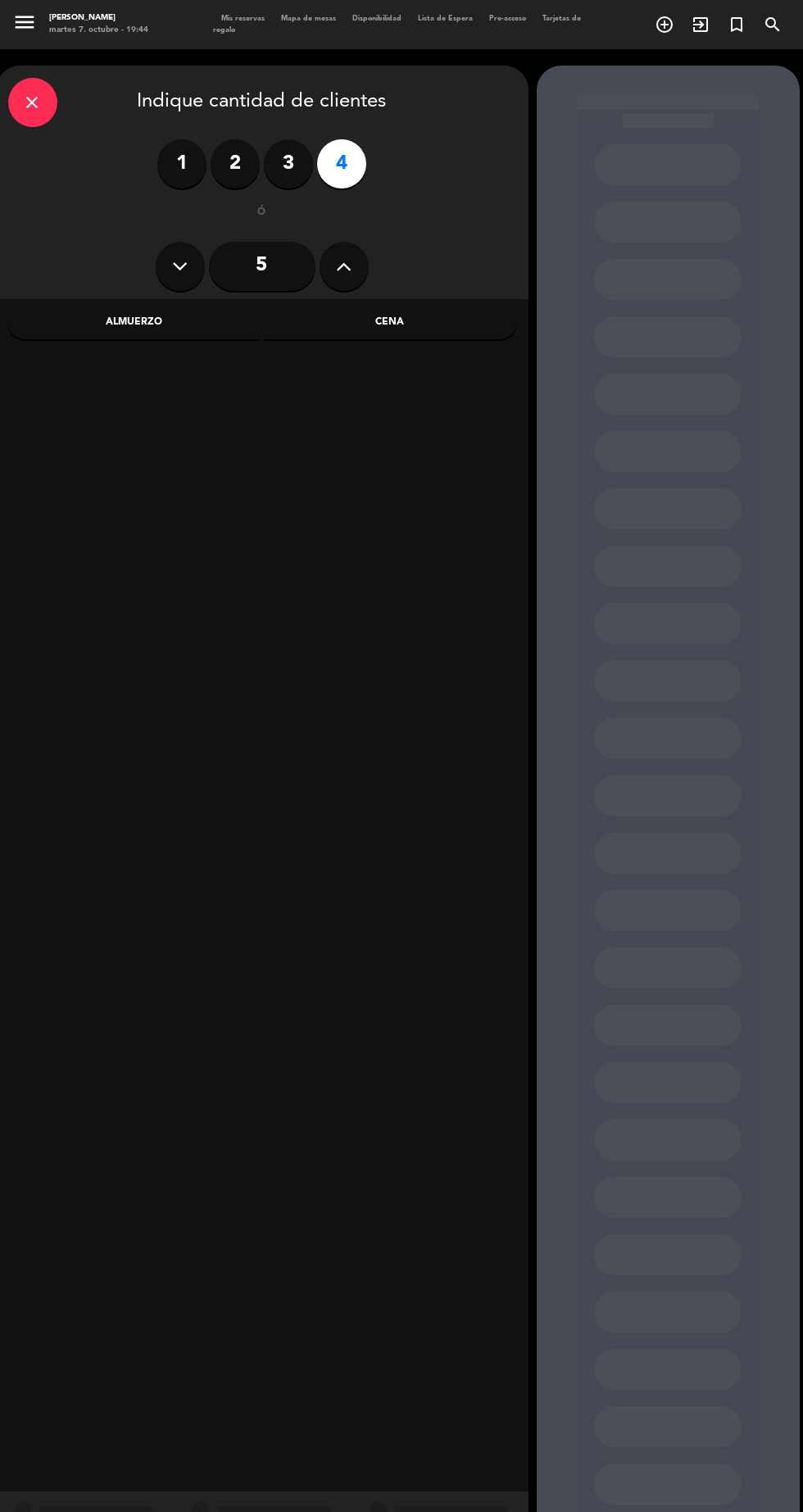
click at [456, 329] on div "Cena" at bounding box center [389, 323] width 252 height 33
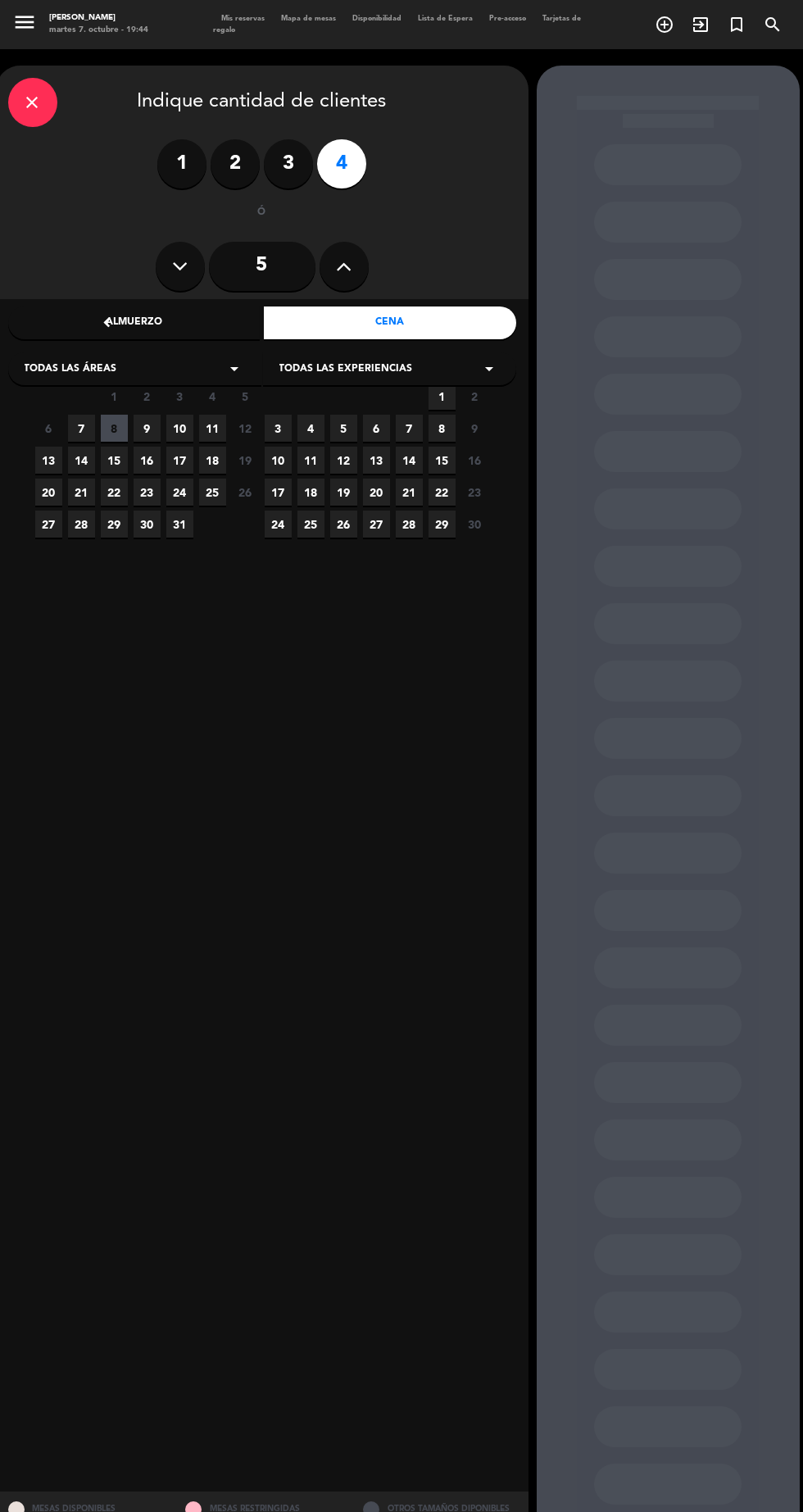
click at [179, 429] on span "10" at bounding box center [179, 428] width 27 height 27
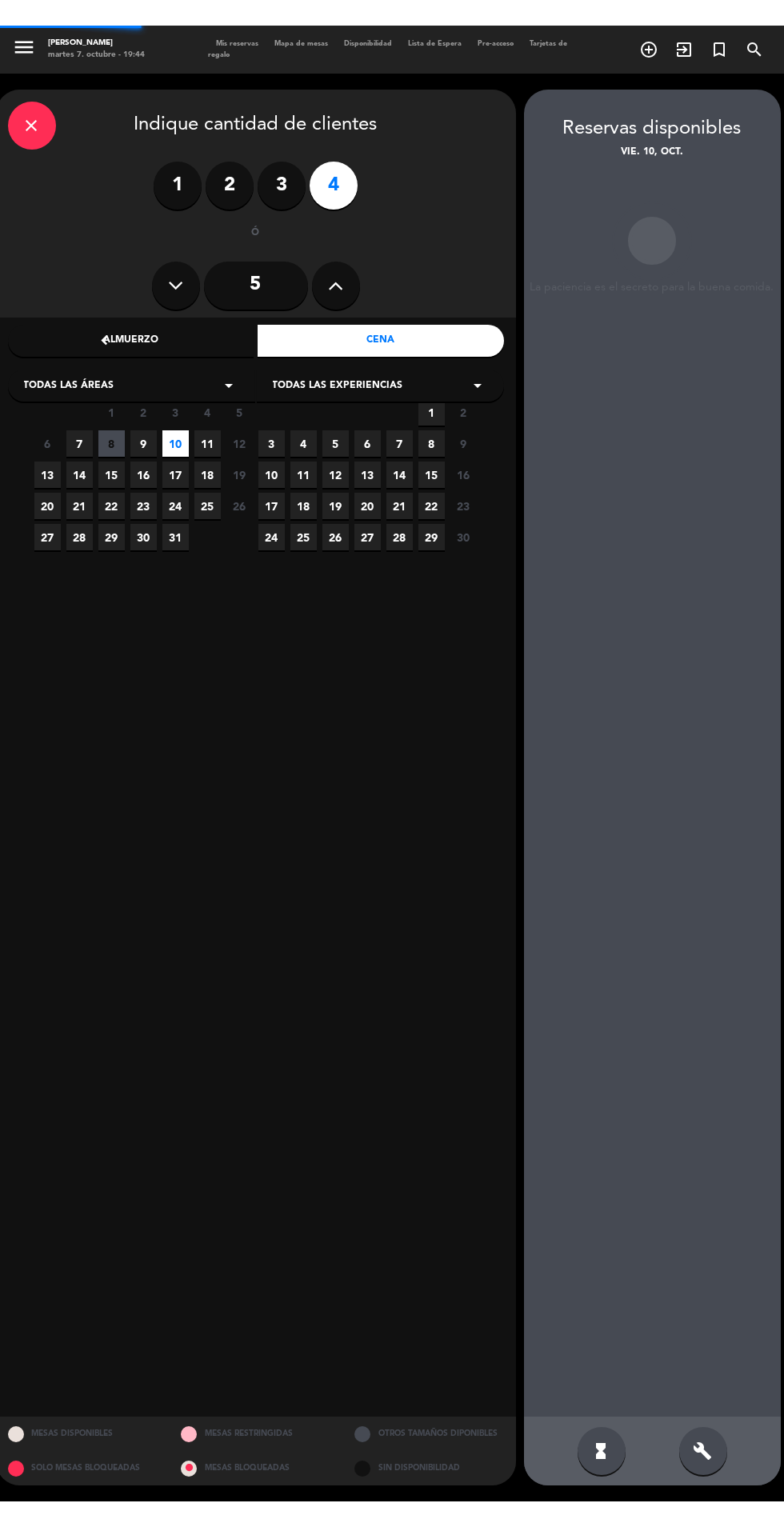
scroll to position [64, 0]
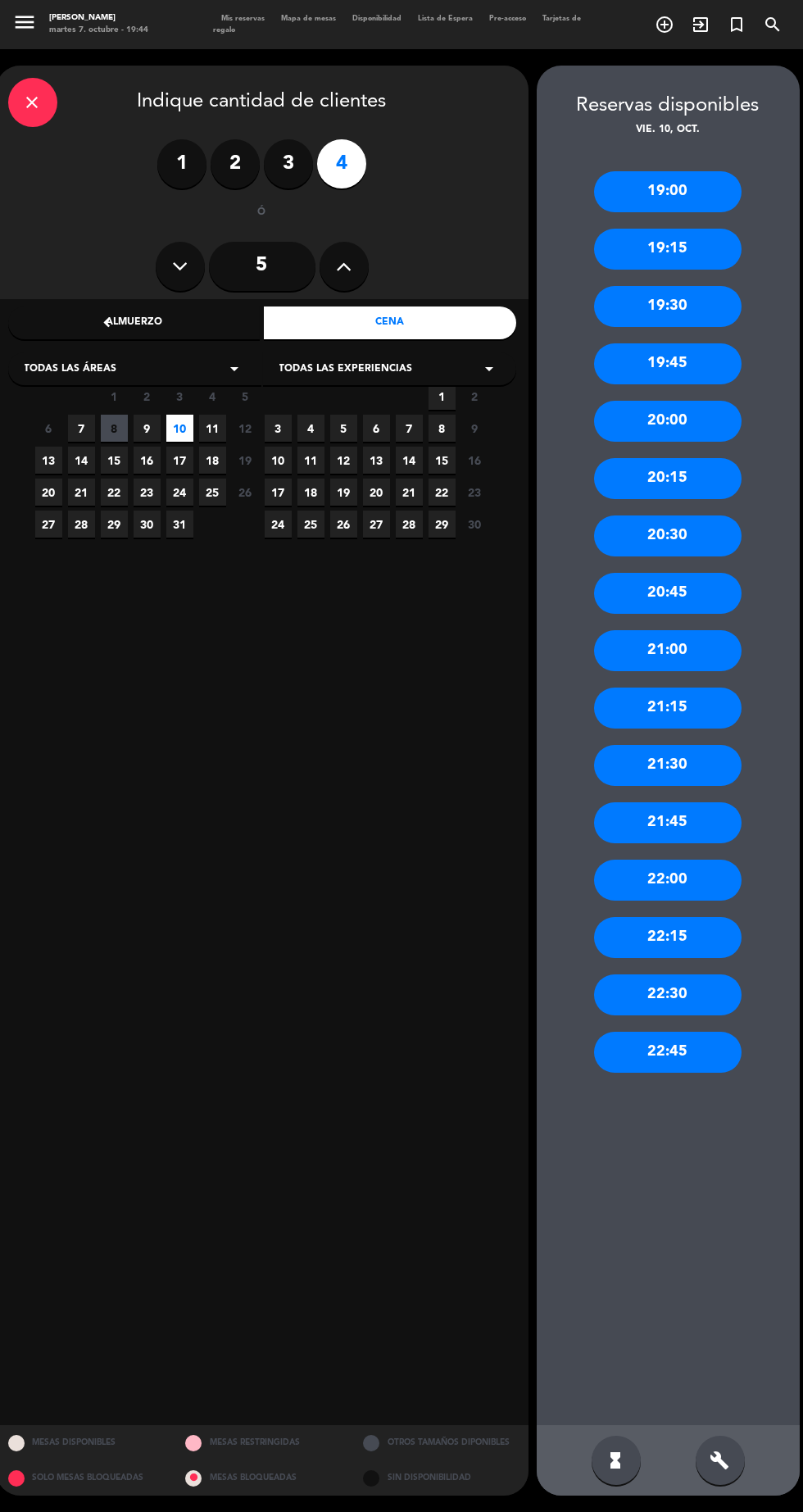
click at [147, 415] on span "9" at bounding box center [147, 428] width 27 height 27
click at [716, 1470] on icon "build" at bounding box center [719, 1460] width 20 height 20
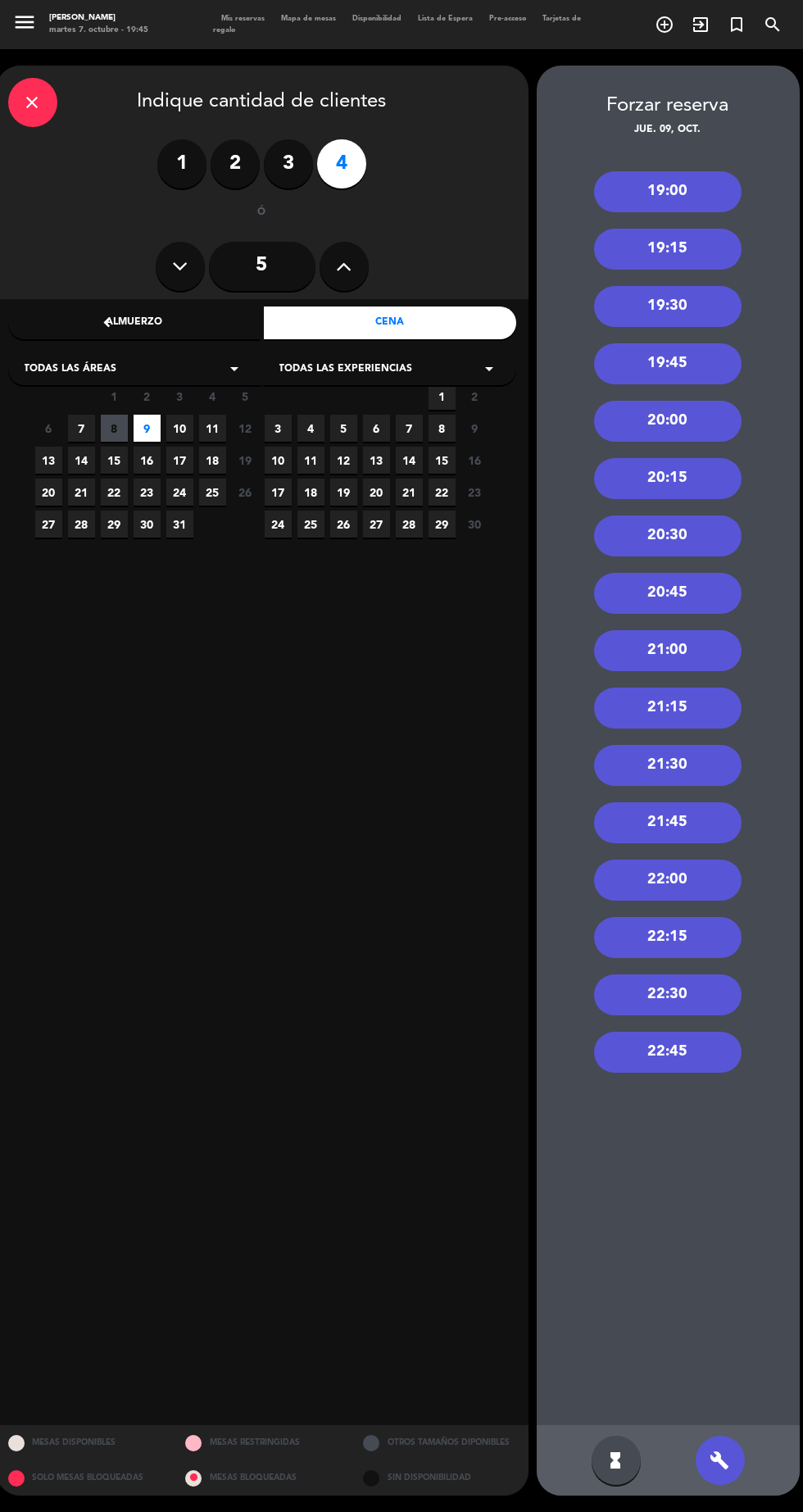
click at [620, 1470] on icon "hourglass_full" at bounding box center [615, 1460] width 20 height 20
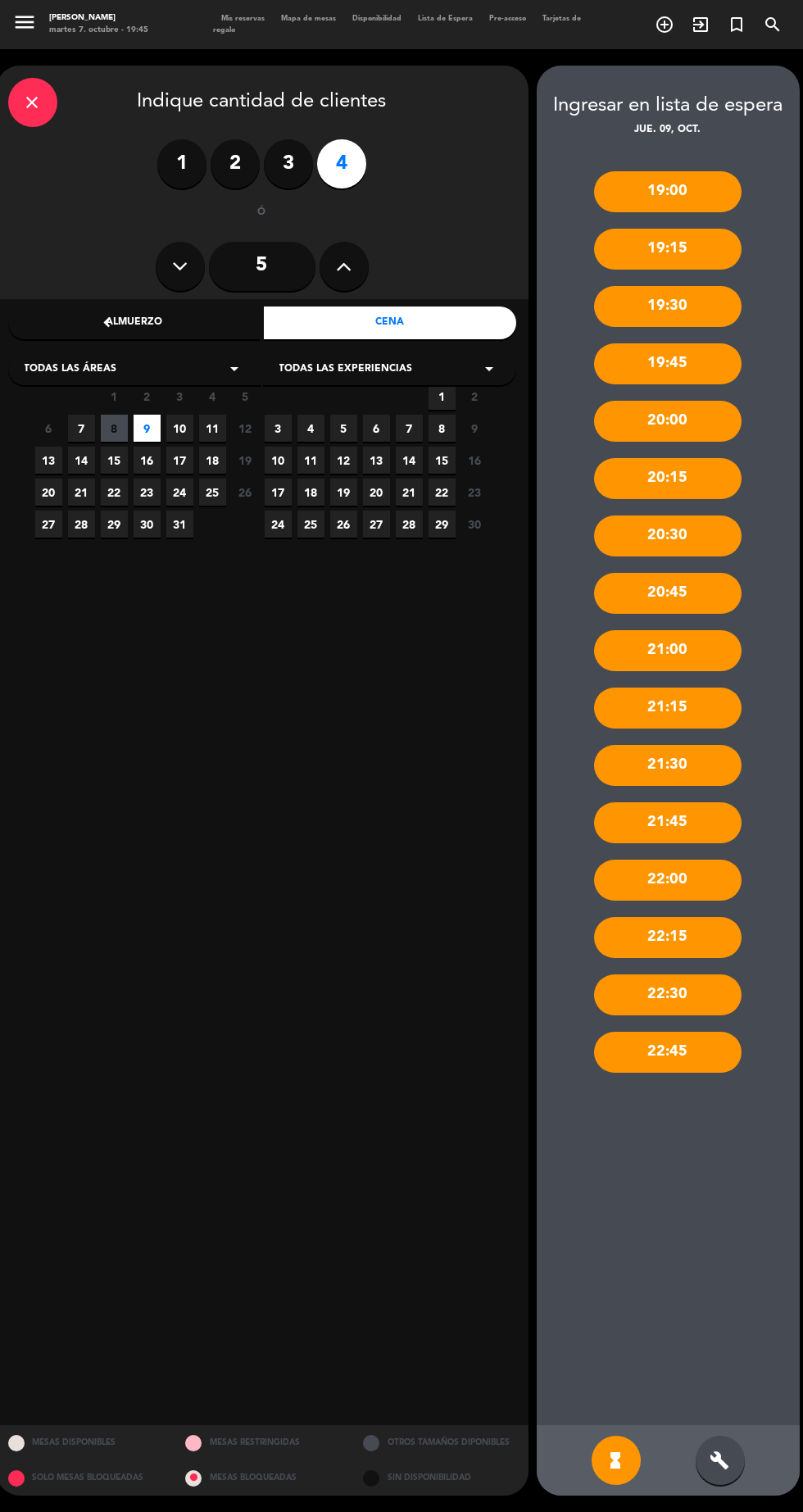
click at [719, 1470] on icon "build" at bounding box center [719, 1460] width 20 height 20
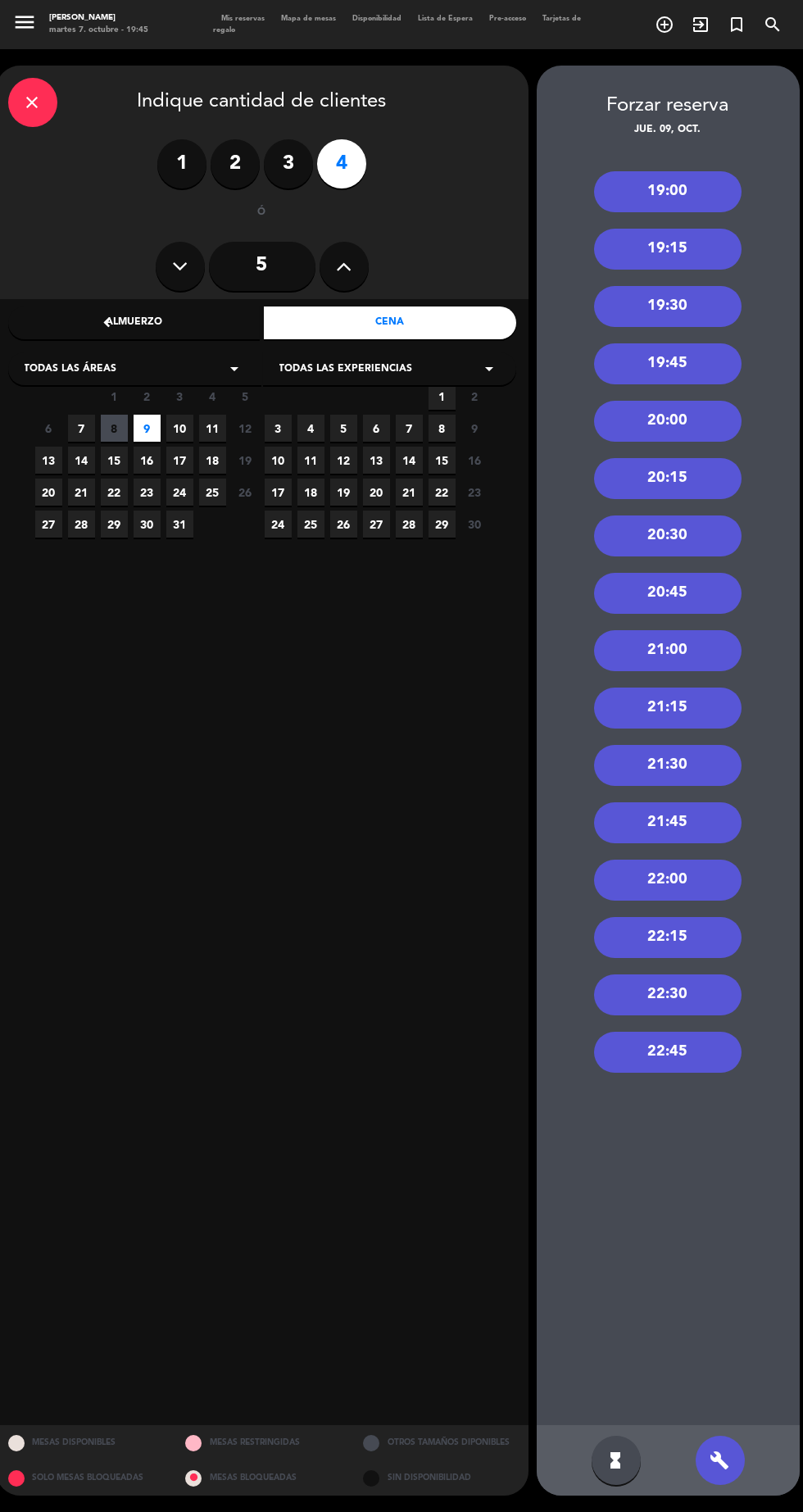
click at [711, 630] on div "21:00" at bounding box center [667, 651] width 148 height 41
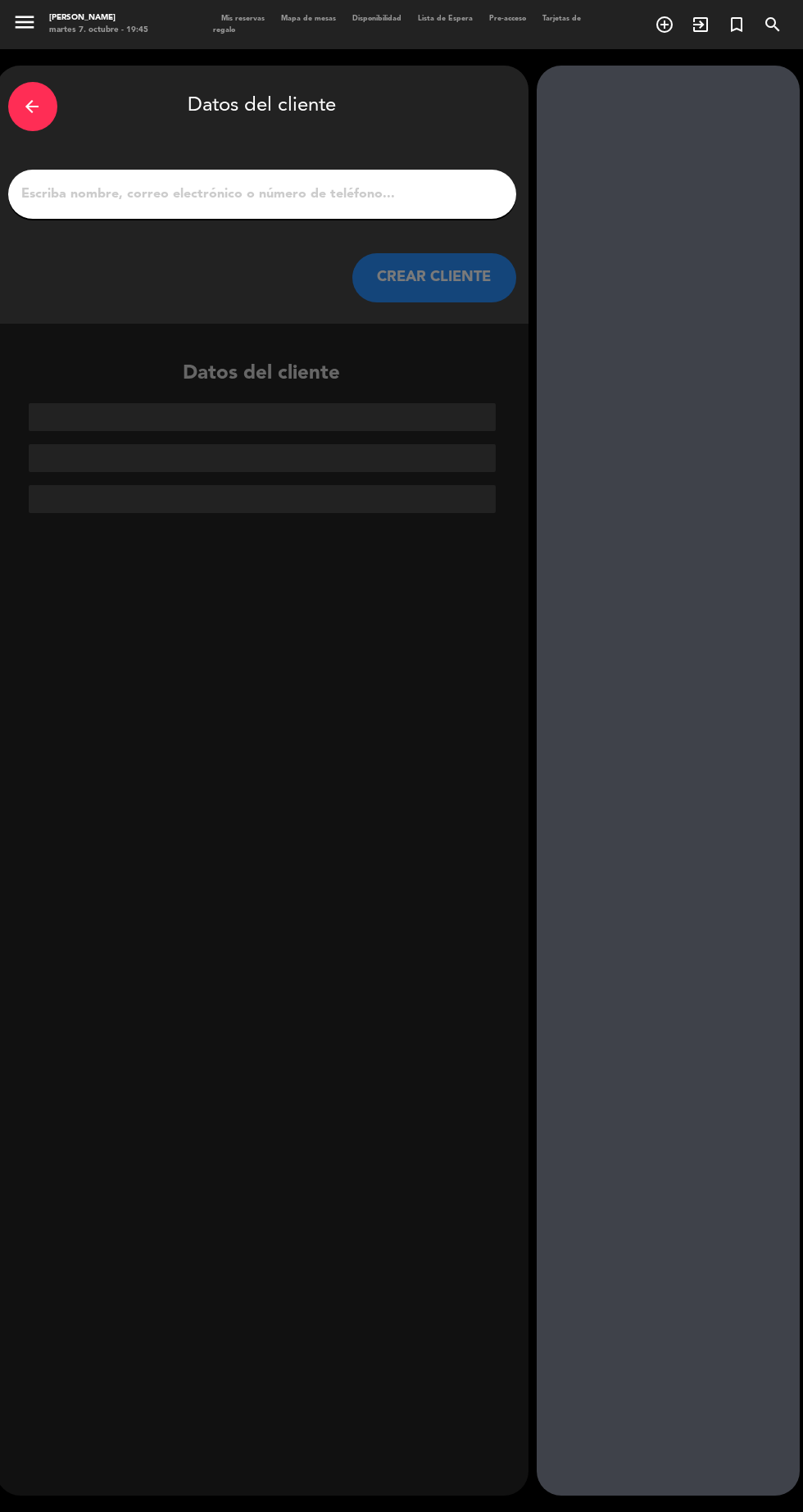
click at [415, 183] on input "1" at bounding box center [262, 194] width 483 height 23
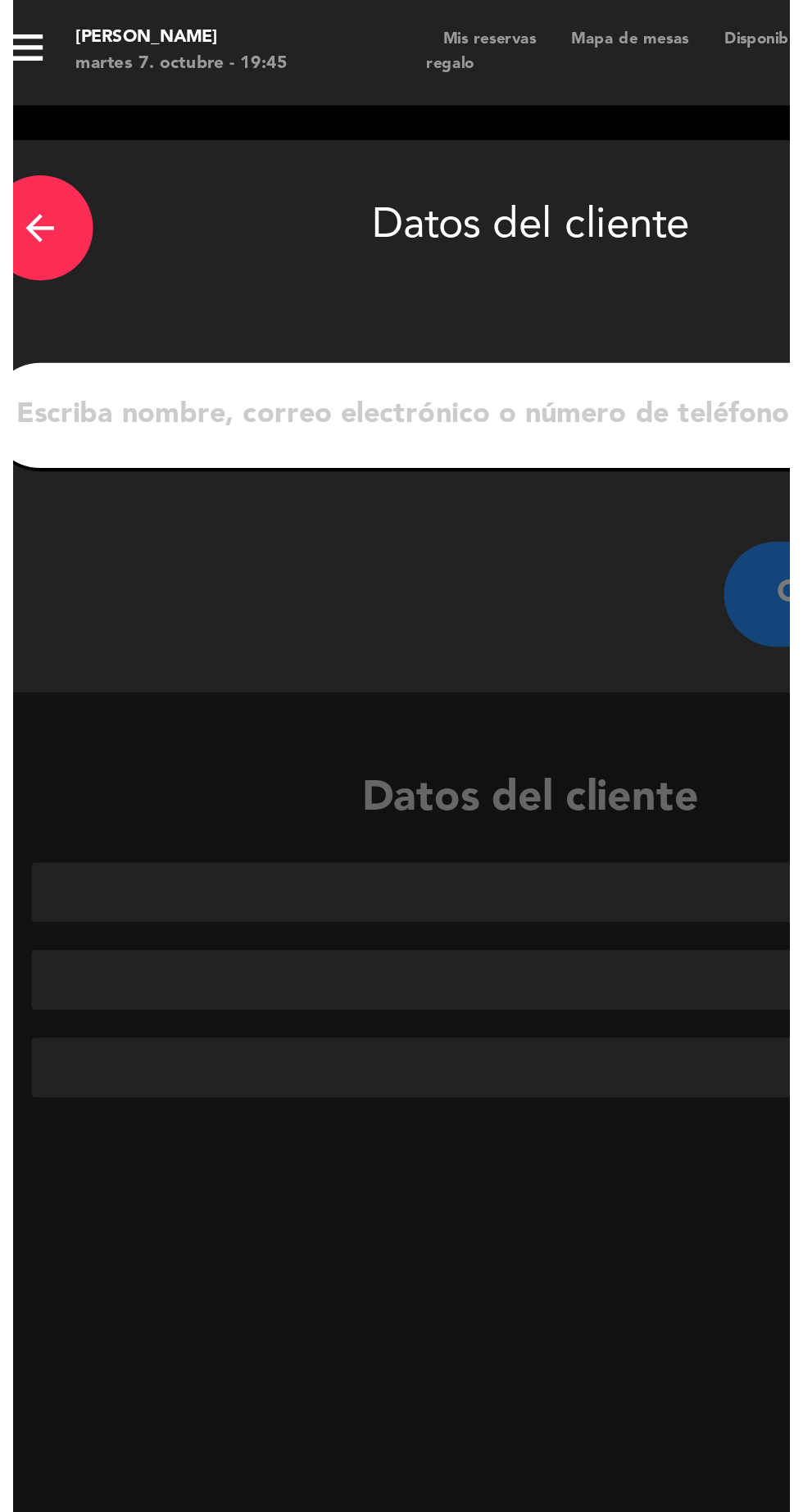
scroll to position [0, 0]
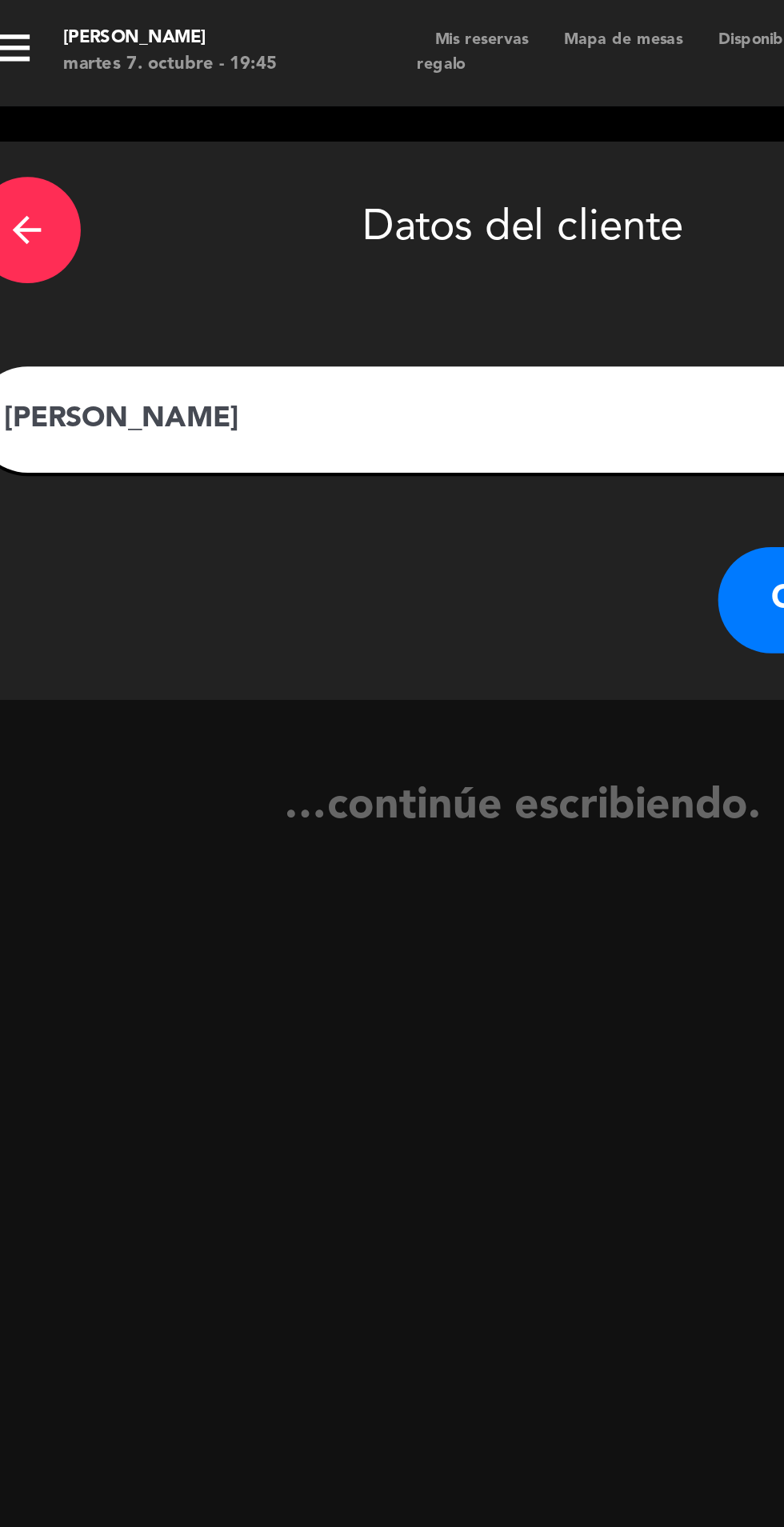
type input "[PERSON_NAME]"
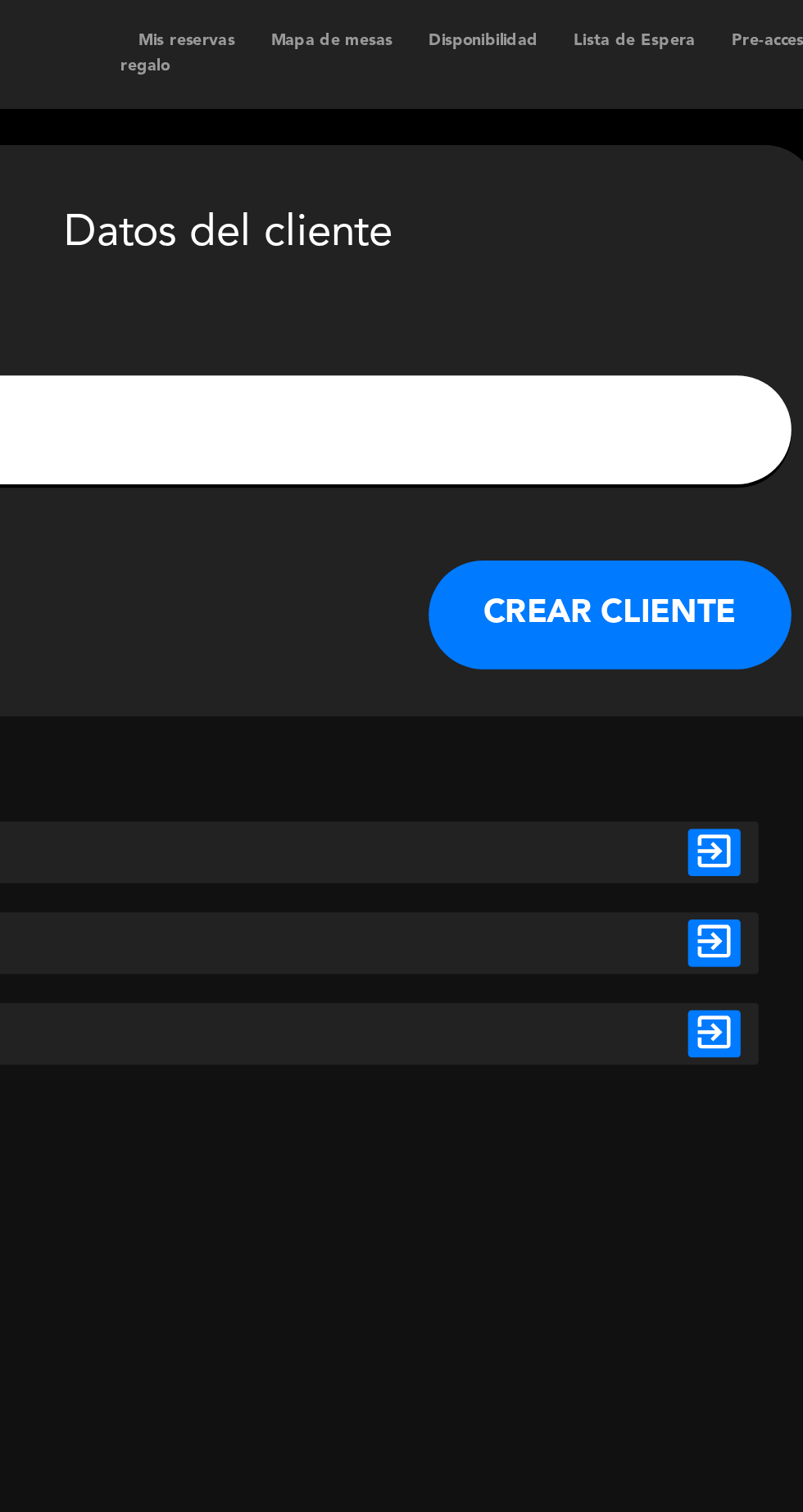
click at [486, 431] on icon "exit_to_app" at bounding box center [481, 426] width 24 height 21
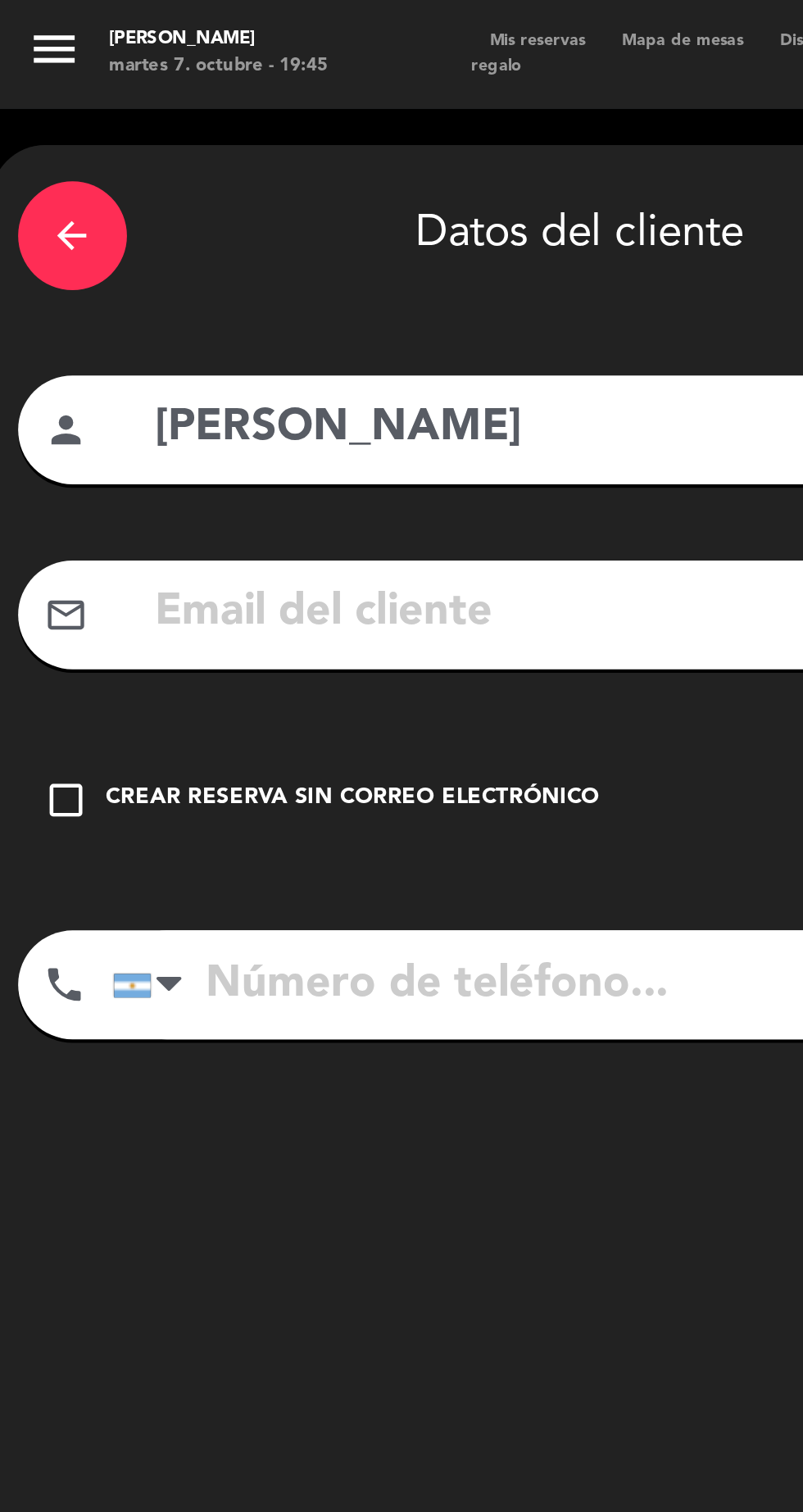
click at [183, 365] on div "Crear reserva sin correo electrónico" at bounding box center [160, 362] width 223 height 17
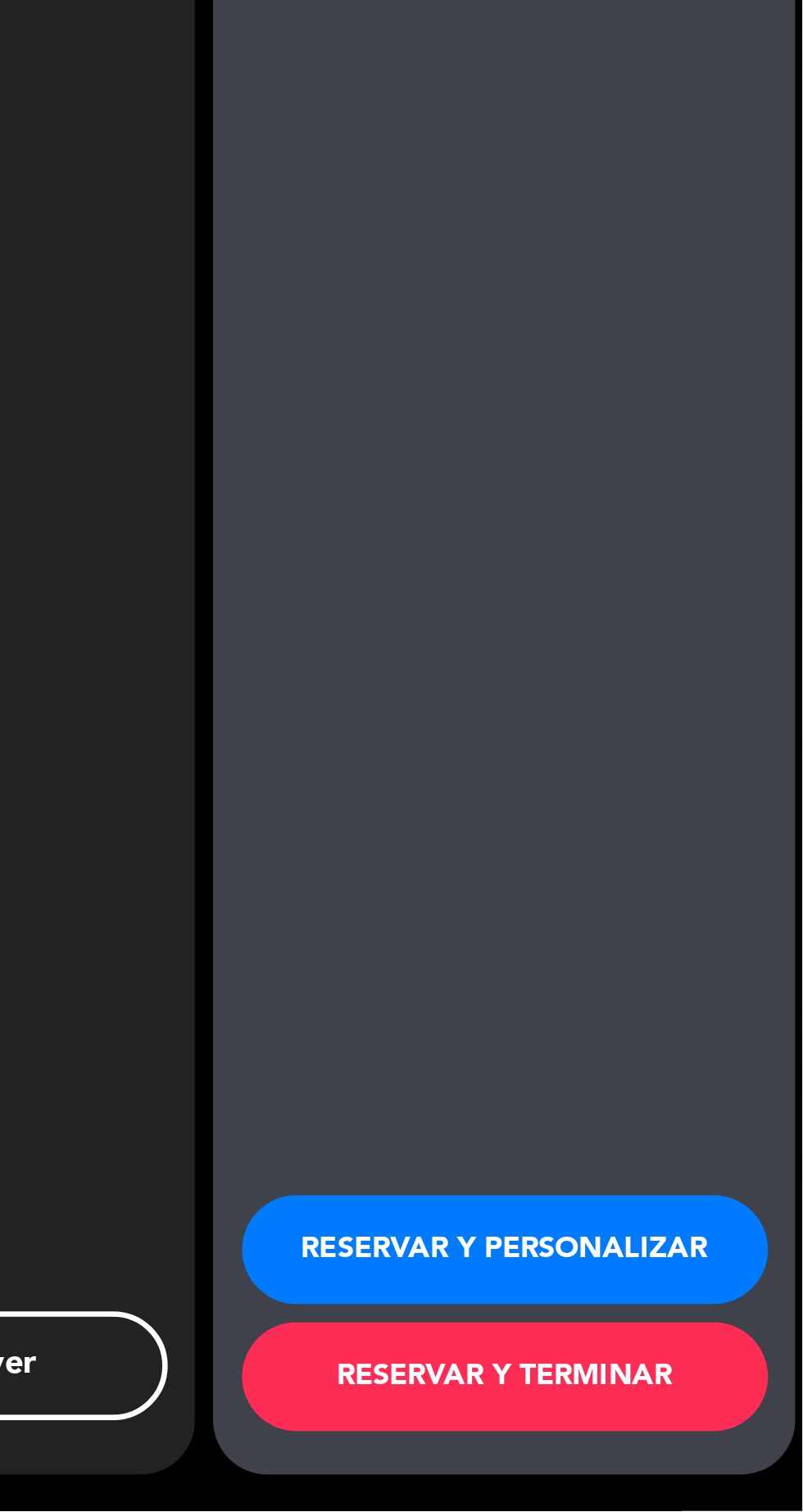
click at [729, 1419] on button "RESERVAR Y PERSONALIZAR" at bounding box center [668, 1394] width 238 height 49
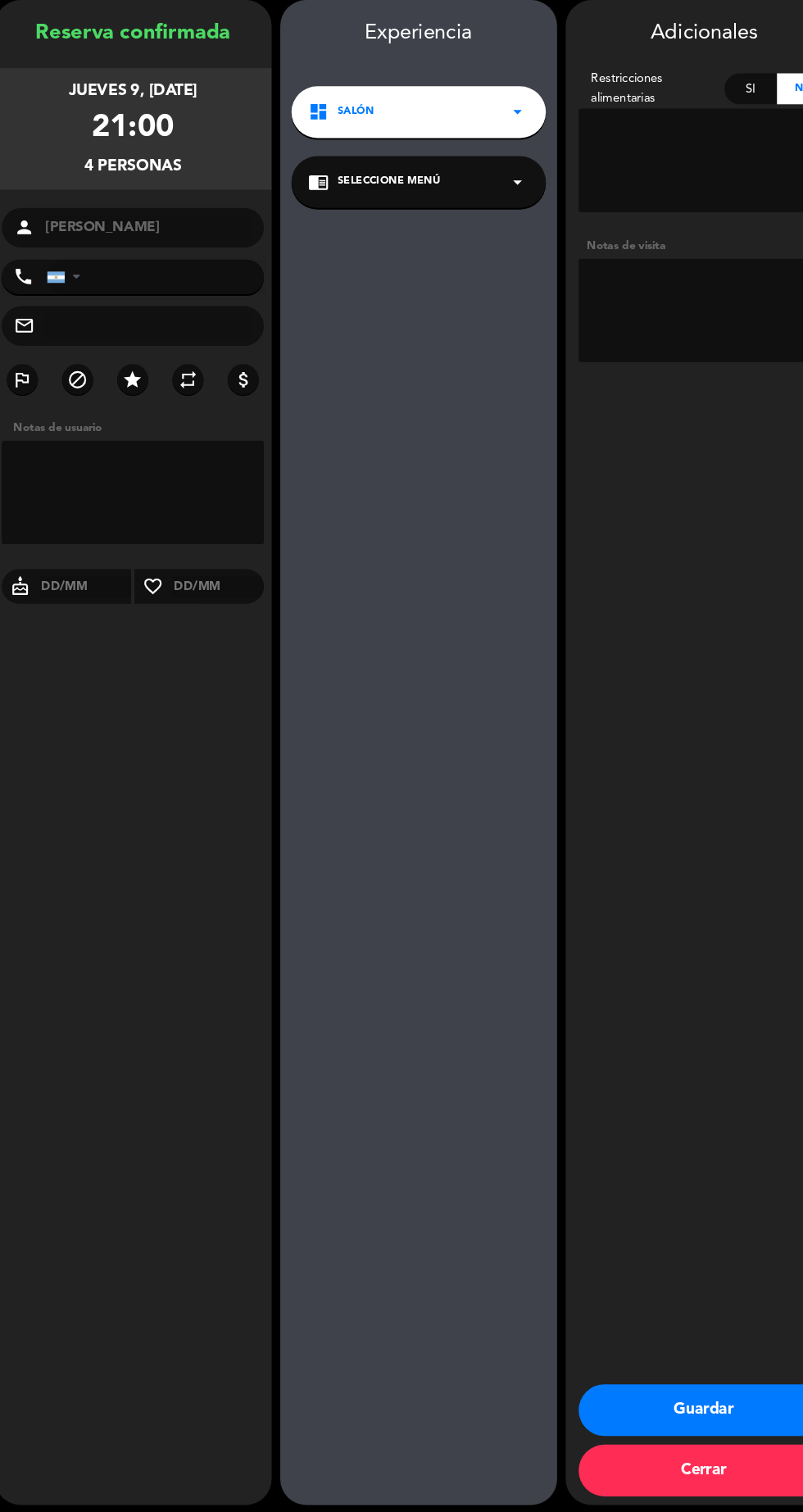
click at [671, 387] on textarea at bounding box center [668, 361] width 238 height 99
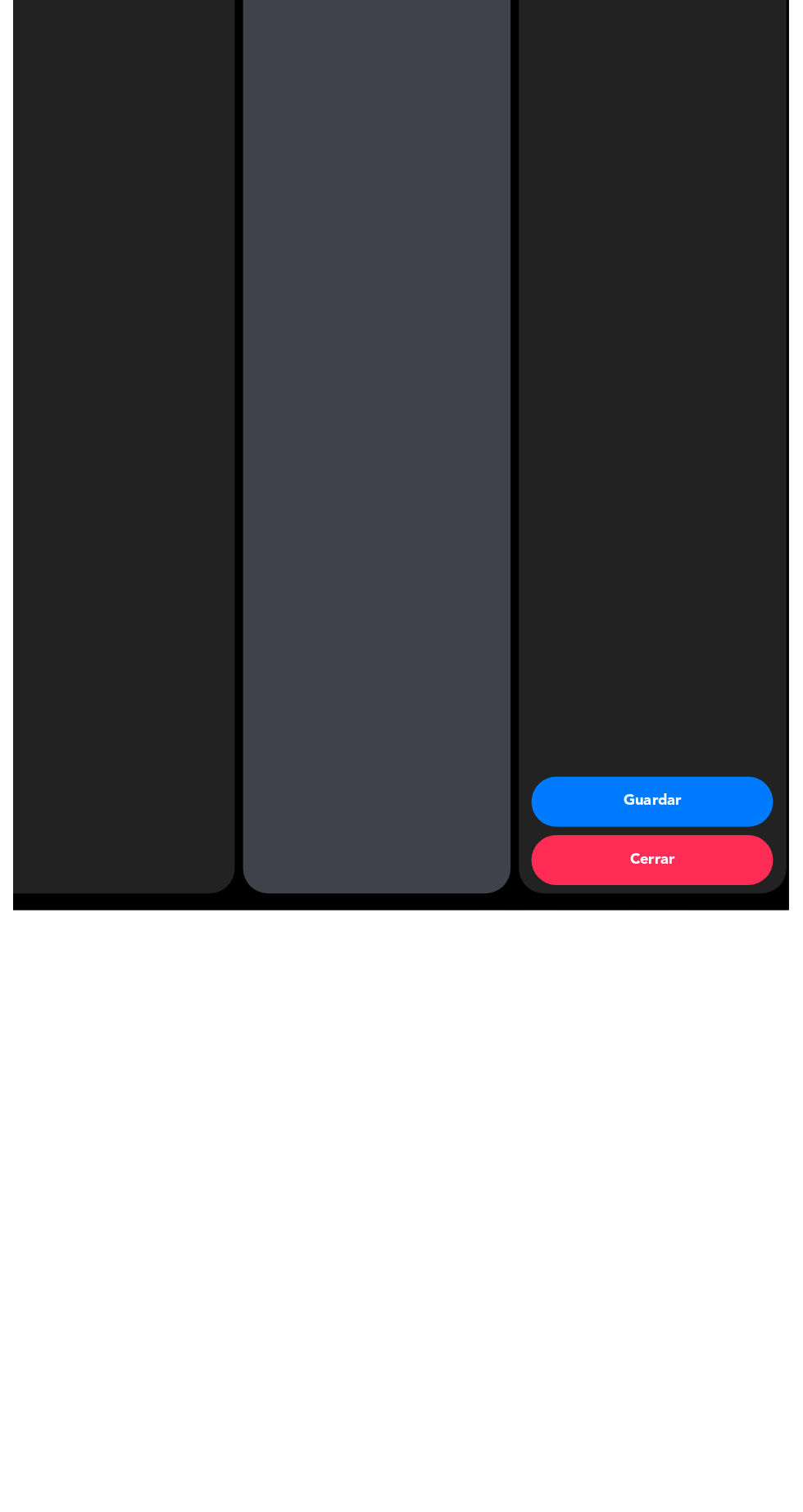
scroll to position [54, 0]
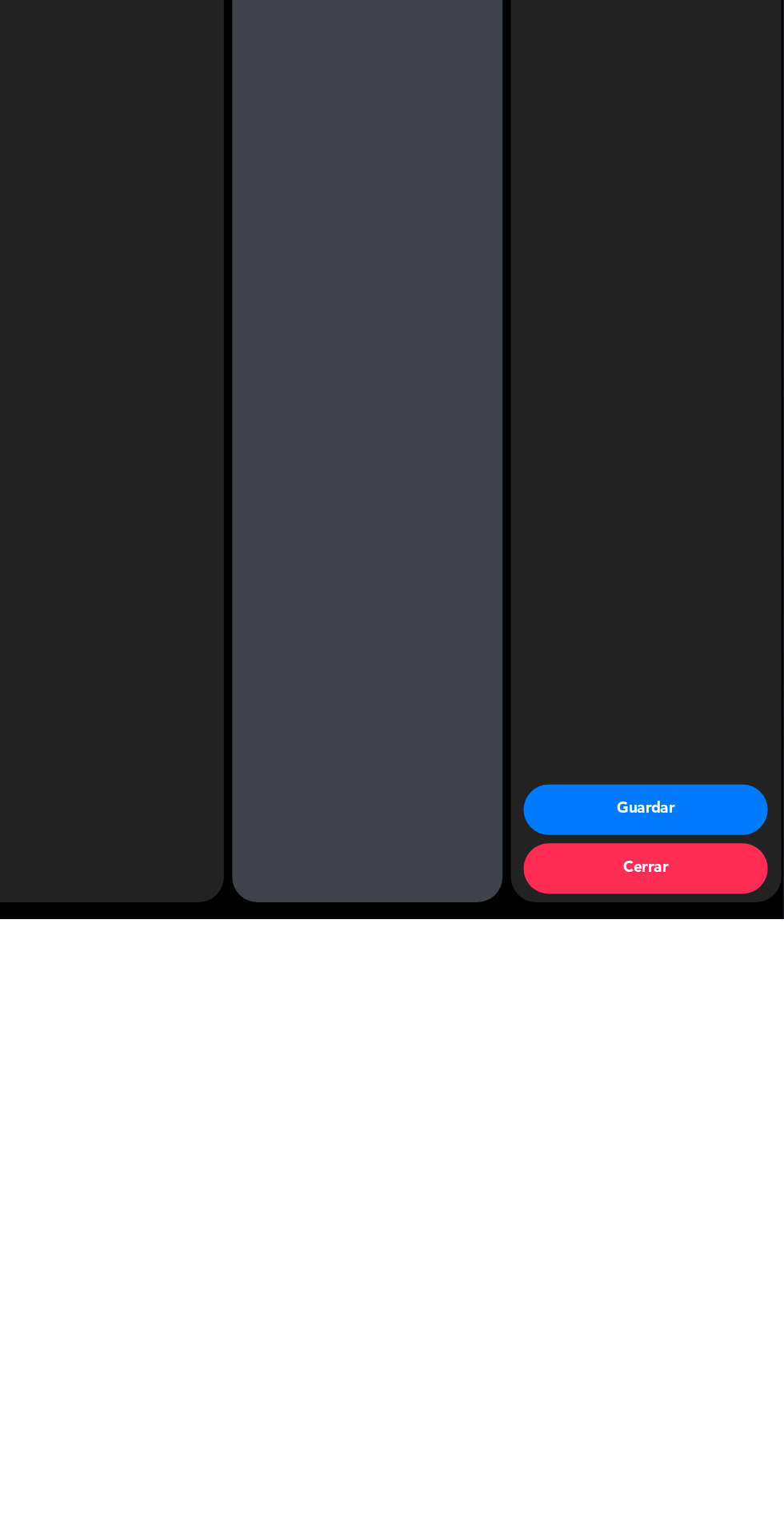
click at [695, 1422] on button "Guardar" at bounding box center [652, 1423] width 232 height 48
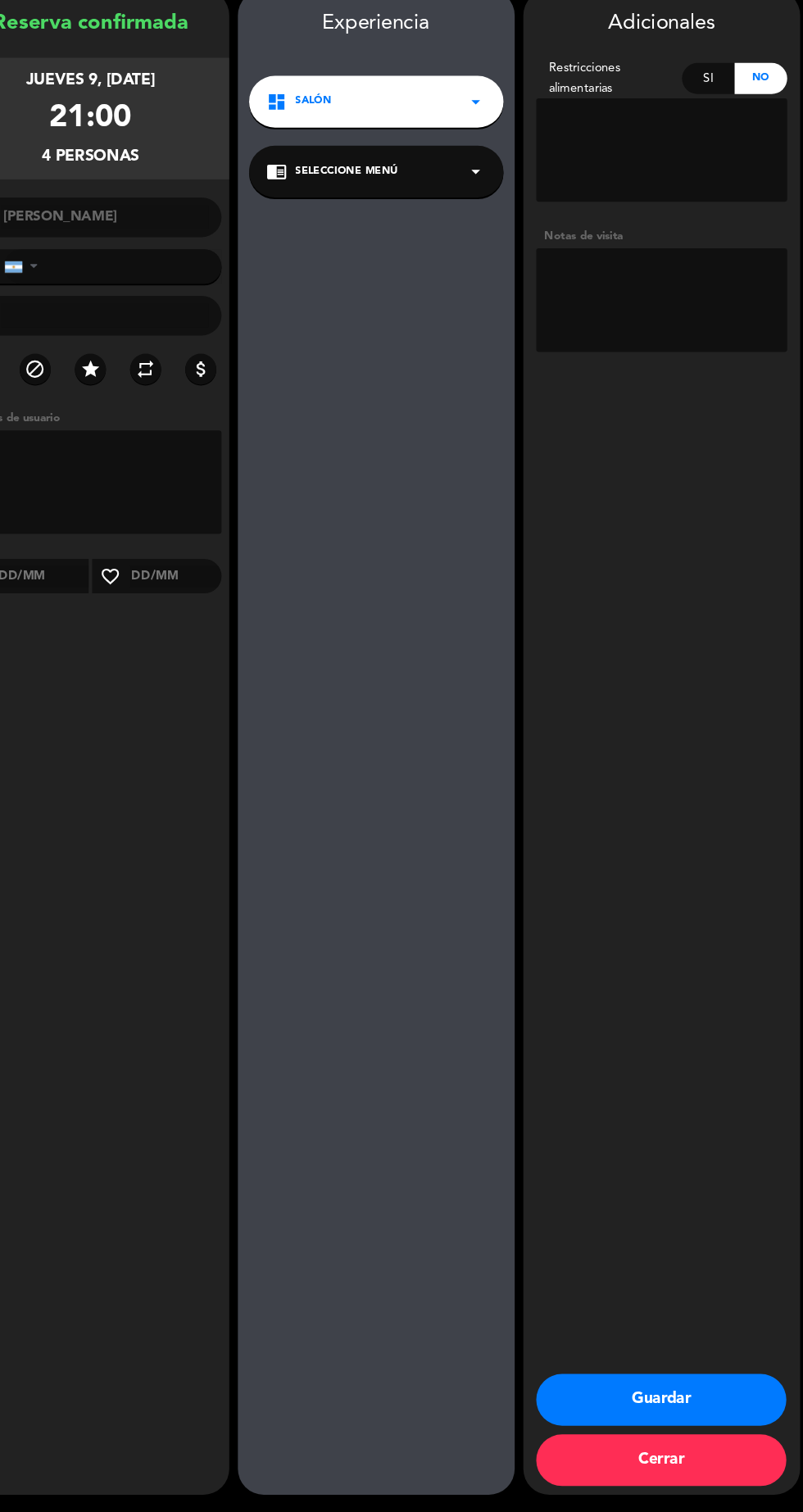
scroll to position [56, 0]
